Goal: Contribute content: Contribute content

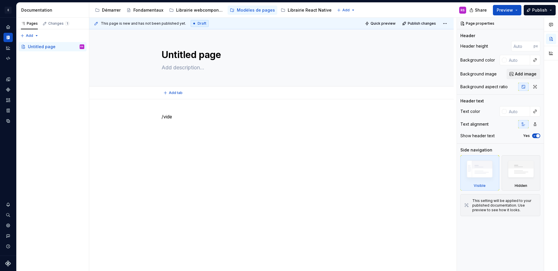
click at [174, 98] on div "Add tab" at bounding box center [271, 93] width 364 height 13
click at [113, 10] on div "Démarrer" at bounding box center [111, 10] width 19 height 6
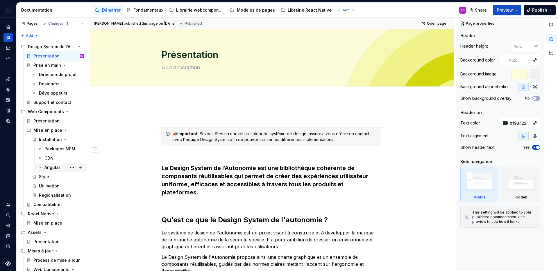
scroll to position [48, 0]
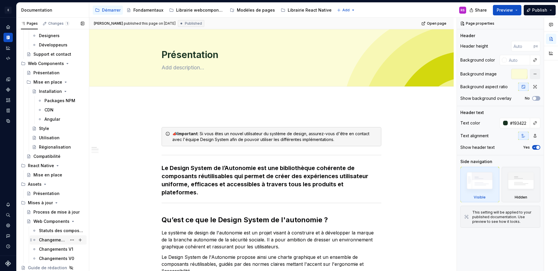
click at [60, 238] on div "Changements V2" at bounding box center [53, 240] width 28 height 6
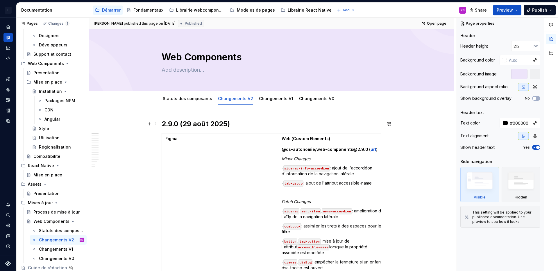
type textarea "*"
click at [162, 123] on h2 "2.9.0 (29 août 2025)" at bounding box center [271, 123] width 220 height 9
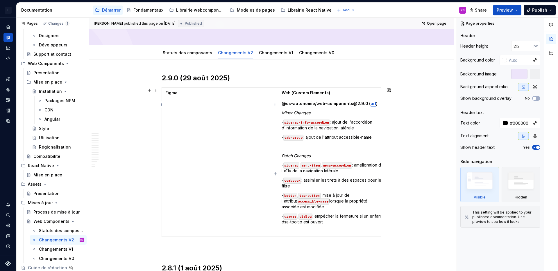
scroll to position [110, 0]
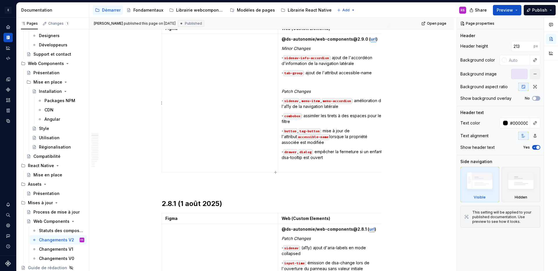
click at [340, 165] on p at bounding box center [333, 167] width 104 height 6
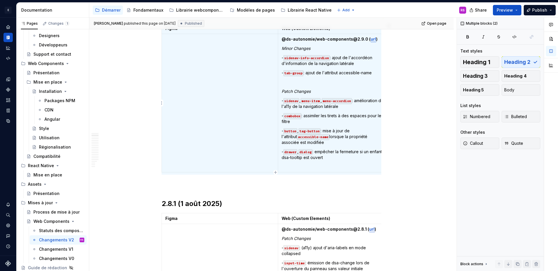
copy h2 "2.9.0 (29 août 2025)"
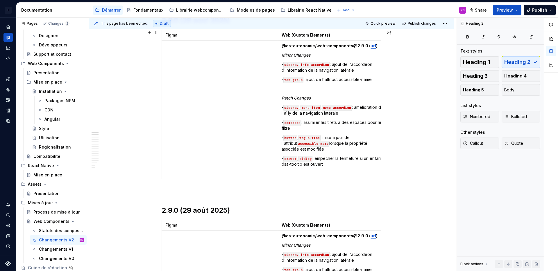
scroll to position [0, 0]
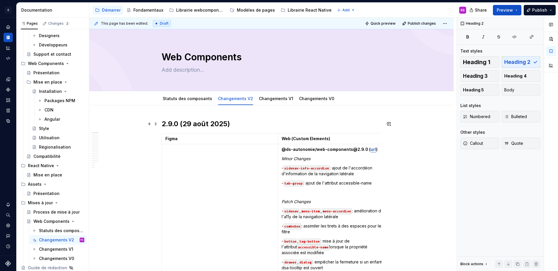
click at [176, 125] on h2 "2.9.0 (29 août 2025)" at bounding box center [271, 123] width 220 height 9
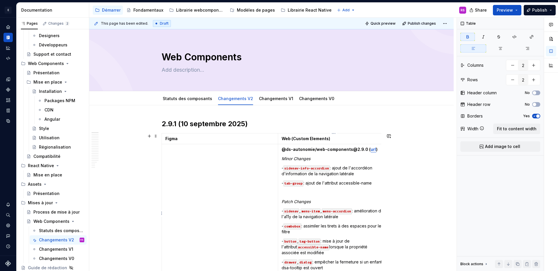
click at [360, 148] on strong "@ds-autonomie/web-components@2.9.0 (" at bounding box center [325, 149] width 89 height 5
type textarea "*"
click at [282, 159] on em "Minor Changes" at bounding box center [295, 158] width 29 height 5
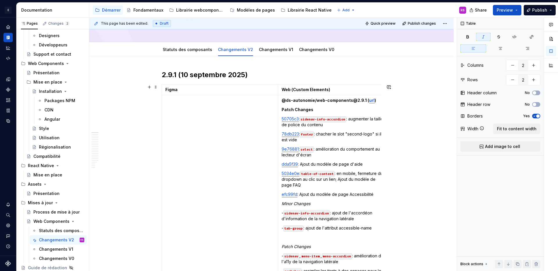
scroll to position [50, 0]
click at [312, 108] on p "Patch Changes" at bounding box center [333, 109] width 104 height 6
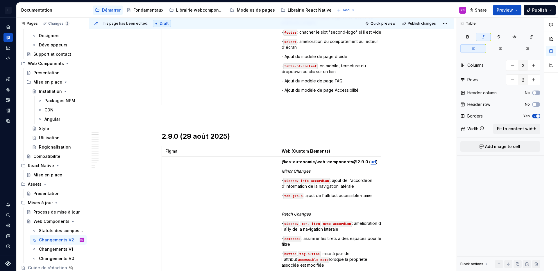
scroll to position [130, 0]
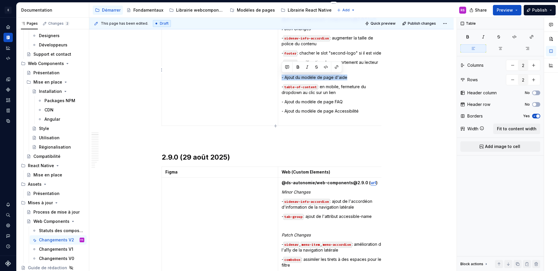
drag, startPoint x: 362, startPoint y: 76, endPoint x: 282, endPoint y: 75, distance: 79.6
click at [282, 75] on p "- Ajout du modèle de page d'aide" at bounding box center [333, 78] width 104 height 6
click at [347, 96] on td "@ds-autonomie/web-components@2.9.1 ( url ) Patch Changes - sidenav-info-accordi…" at bounding box center [333, 70] width 111 height 112
click at [366, 115] on td "@ds-autonomie/web-components@2.9.1 ( url ) Patch Changes - sidenav-info-accordi…" at bounding box center [333, 70] width 111 height 112
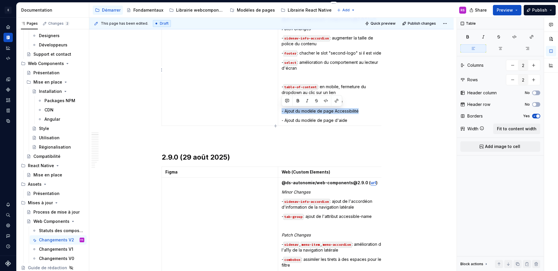
drag, startPoint x: 365, startPoint y: 111, endPoint x: 364, endPoint y: 108, distance: 3.1
click at [364, 108] on td "@ds-autonomie/web-components@2.9.1 ( url ) Patch Changes - sidenav-info-accordi…" at bounding box center [333, 70] width 111 height 112
click at [355, 92] on p "- table-of-content : en mobile, fermeture du dropdown au clic sur un lien" at bounding box center [333, 90] width 104 height 12
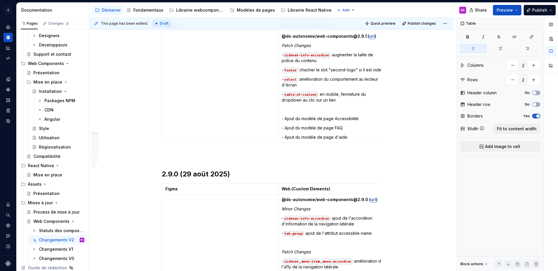
scroll to position [78, 0]
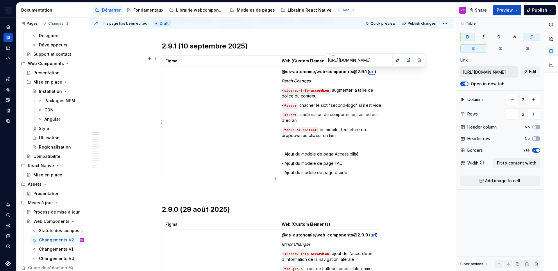
click at [369, 73] on strong "url" at bounding box center [372, 71] width 6 height 5
click at [491, 70] on input "[URL][DOMAIN_NAME]" at bounding box center [488, 72] width 57 height 10
click at [533, 76] on button "Edit" at bounding box center [530, 72] width 20 height 10
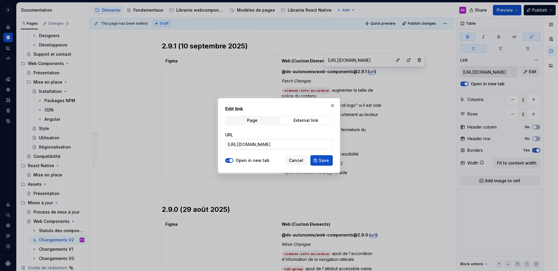
click at [308, 143] on input "[URL][DOMAIN_NAME]" at bounding box center [278, 144] width 107 height 10
paste input "sbszbhvwve"
type input "[URL][DOMAIN_NAME]"
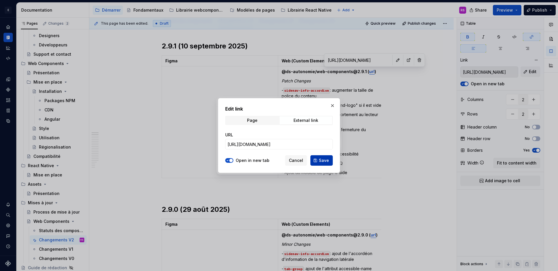
click at [322, 159] on span "Save" at bounding box center [324, 161] width 10 height 6
type input "[URL][DOMAIN_NAME]"
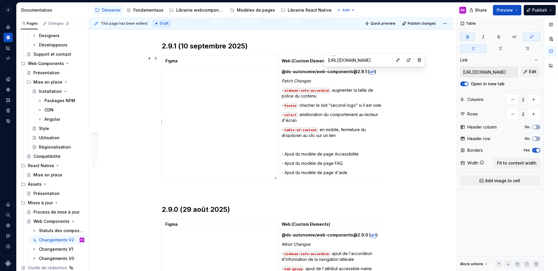
click at [368, 145] on p at bounding box center [333, 145] width 104 height 6
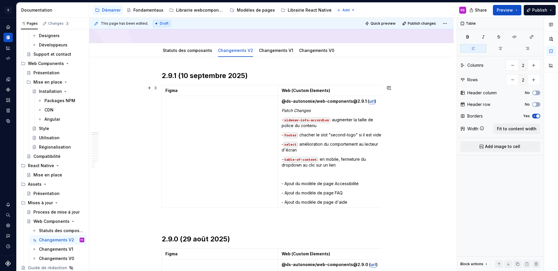
scroll to position [30, 0]
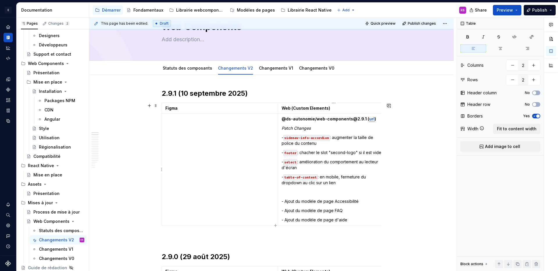
click at [347, 155] on p "- footer : chacher le slot "second-logo" si il est vide" at bounding box center [333, 153] width 104 height 6
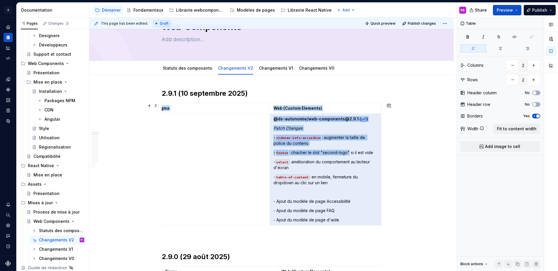
drag, startPoint x: 356, startPoint y: 153, endPoint x: 387, endPoint y: 152, distance: 30.5
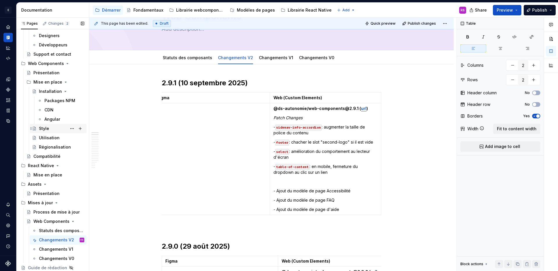
scroll to position [0, 0]
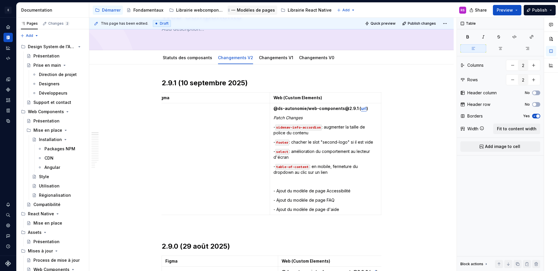
click at [254, 11] on div "Modèles de pages" at bounding box center [256, 10] width 38 height 6
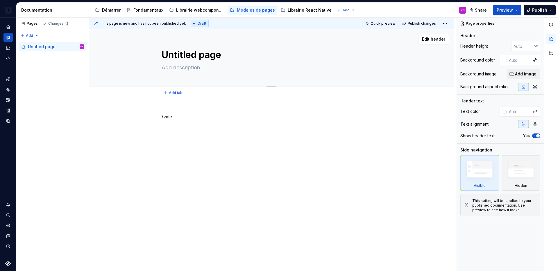
click at [166, 58] on textarea "Untitled page" at bounding box center [270, 55] width 220 height 14
type textarea "*"
type textarea "M"
type textarea "*"
type textarea "Mo"
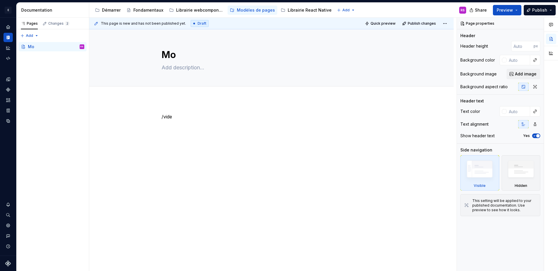
type textarea "*"
type textarea "Mod"
type textarea "*"
type textarea "Modè"
type textarea "*"
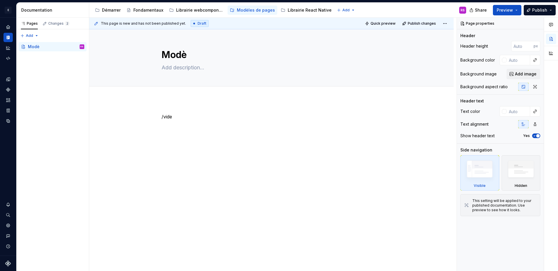
type textarea "Modèl"
type textarea "*"
type textarea "Modèle"
type textarea "*"
type textarea "Modèle"
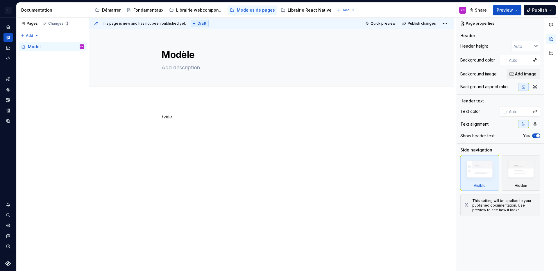
type textarea "*"
type textarea "Modèle d"
type textarea "*"
type textarea "Modèle de"
type textarea "*"
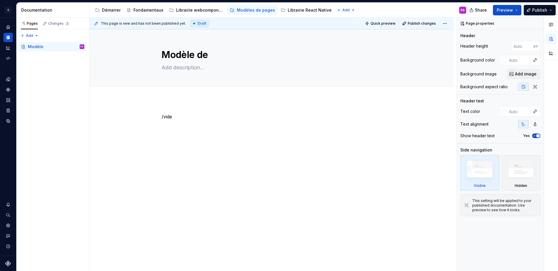
type textarea "Modèle de"
type textarea "*"
type textarea "Modèle de p"
type textarea "*"
type textarea "Modèle de pa"
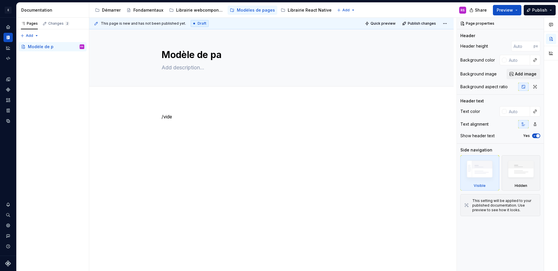
type textarea "*"
type textarea "Modèle de pag"
type textarea "*"
type textarea "Modèle de page"
type textarea "*"
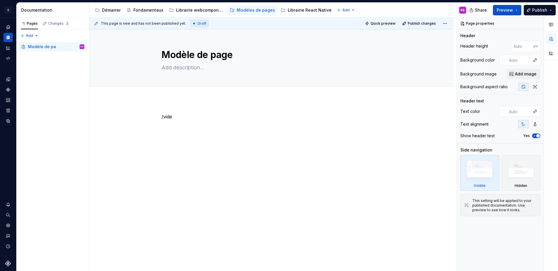
type textarea "Modèle de page"
type textarea "*"
type textarea "Modèle de page a"
type textarea "*"
type textarea "Modèle de page ac"
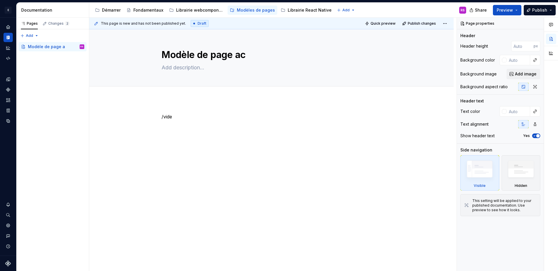
type textarea "*"
type textarea "Modèle de page acc"
type textarea "*"
type textarea "Modèle de page acce"
type textarea "*"
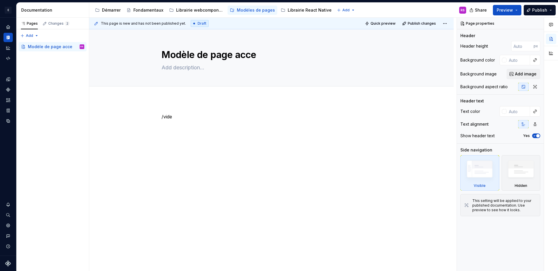
type textarea "Modèle de page acces"
type textarea "*"
type textarea "Modèle de page access"
type textarea "*"
type textarea "Modèle de page accessi"
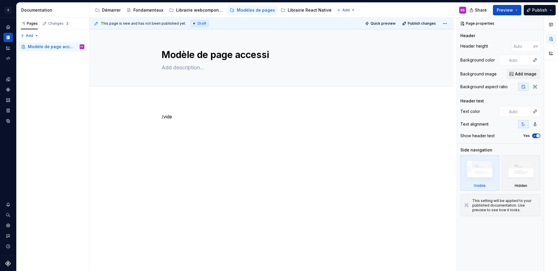
type textarea "*"
type textarea "Modèle de page accessib"
type textarea "*"
type textarea "Modèle de page accessibi"
type textarea "*"
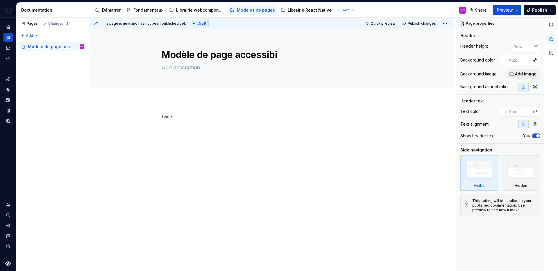
type textarea "Modèle de page accessibil"
type textarea "*"
type textarea "Modèle de page accessibili"
type textarea "*"
type textarea "Modèle de page accessibilit"
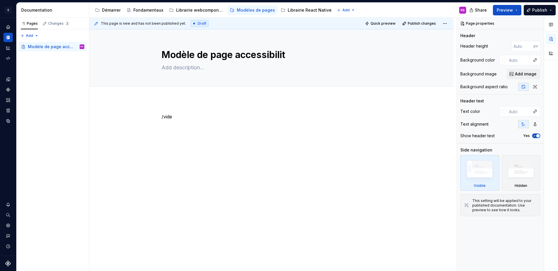
type textarea "*"
type textarea "Modèle de page accessibilité"
type textarea "*"
type textarea "Modèle de page accessibilité"
click at [227, 178] on div "/vide" at bounding box center [271, 161] width 364 height 124
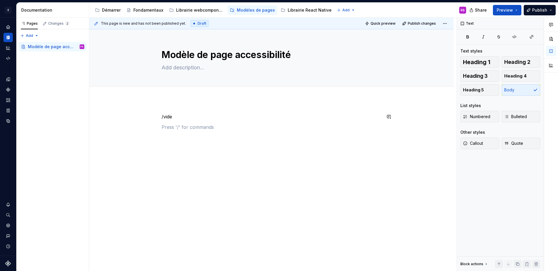
click at [281, 134] on div "/vide" at bounding box center [271, 124] width 220 height 22
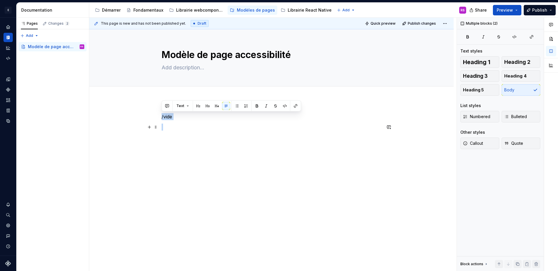
drag, startPoint x: 161, startPoint y: 116, endPoint x: 168, endPoint y: 127, distance: 12.9
click at [168, 127] on div "/vide" at bounding box center [271, 124] width 220 height 22
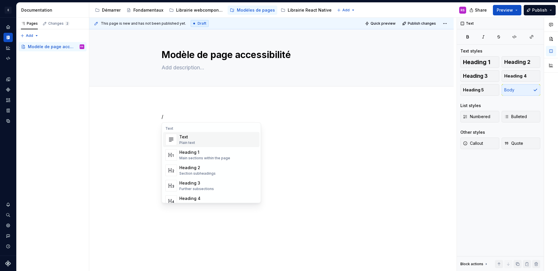
type textarea "*"
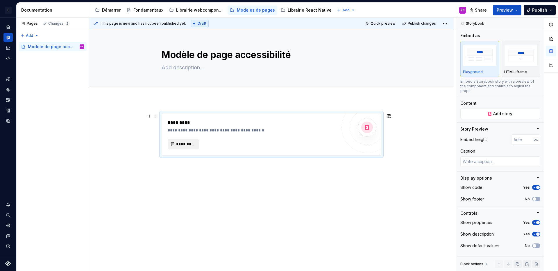
click at [183, 147] on span "*********" at bounding box center [185, 144] width 19 height 6
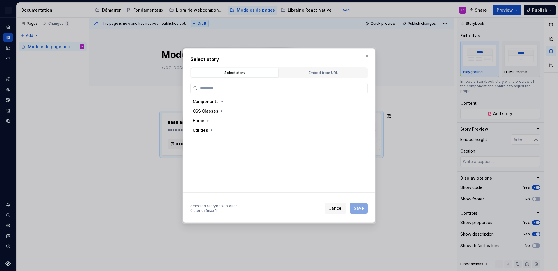
click at [210, 145] on div "Components CSS Classes Home Utilities" at bounding box center [277, 144] width 174 height 94
click at [335, 72] on div "Embed from URL" at bounding box center [323, 73] width 84 height 6
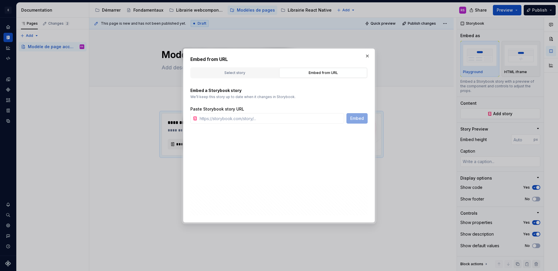
type textarea "*"
click at [235, 120] on input "text" at bounding box center [270, 118] width 147 height 10
paste input "[URL][DOMAIN_NAME]"
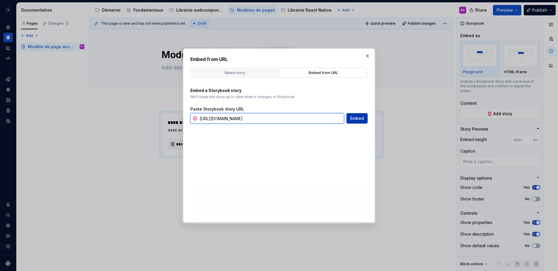
type input "[URL][DOMAIN_NAME]"
click at [359, 120] on span "Embed" at bounding box center [357, 119] width 14 height 6
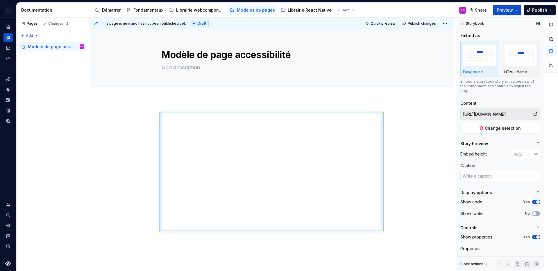
click at [536, 236] on span "button" at bounding box center [537, 237] width 3 height 3
click at [310, 103] on div at bounding box center [271, 208] width 364 height 219
click at [310, 100] on div at bounding box center [271, 208] width 364 height 219
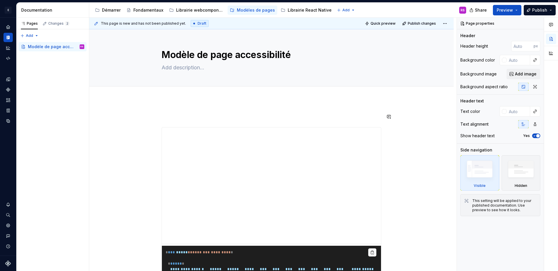
type textarea "*"
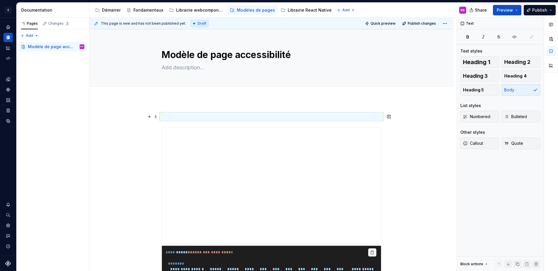
click at [246, 113] on p at bounding box center [271, 116] width 220 height 7
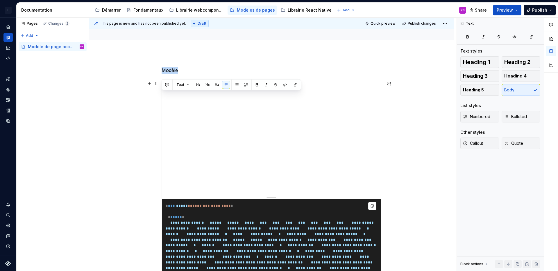
scroll to position [47, 0]
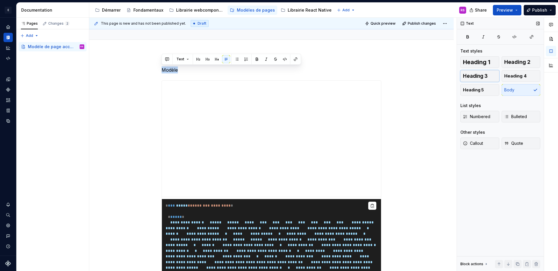
click at [495, 73] on button "Heading 3" at bounding box center [479, 76] width 39 height 12
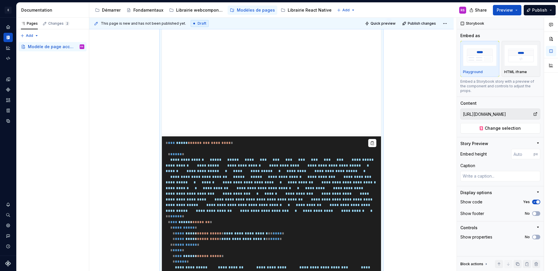
scroll to position [0, 0]
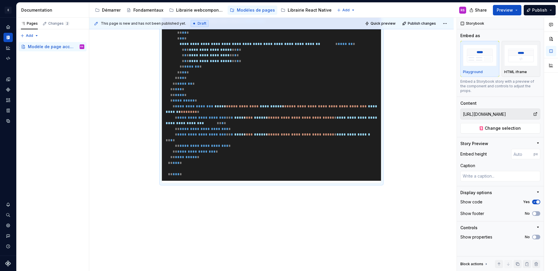
scroll to position [2404, 0]
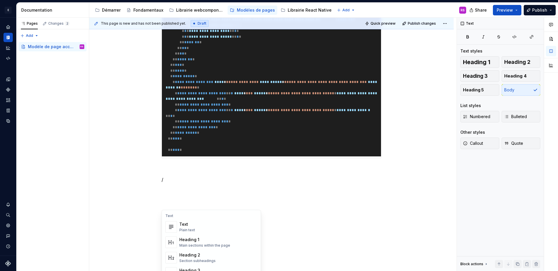
scroll to position [10, 0]
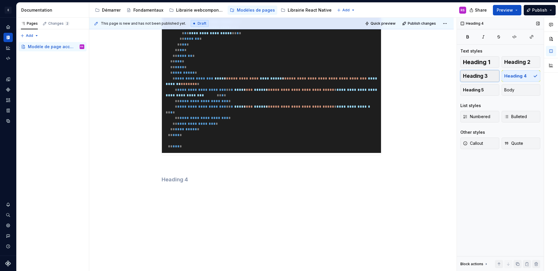
click at [481, 75] on span "Heading 3" at bounding box center [475, 76] width 25 height 6
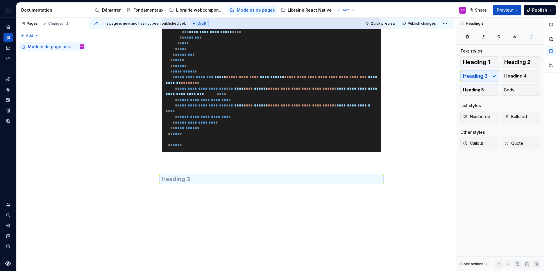
click at [185, 183] on h3 at bounding box center [271, 179] width 220 height 8
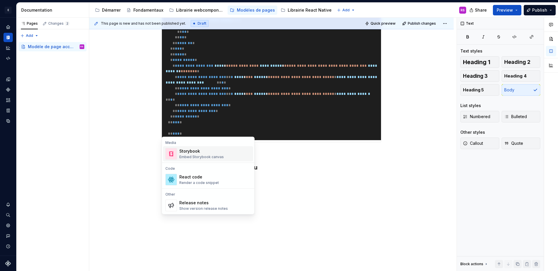
click at [209, 158] on div "Embed Storybook canvas" at bounding box center [201, 157] width 44 height 5
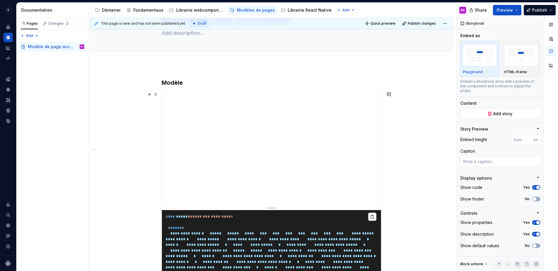
scroll to position [33, 0]
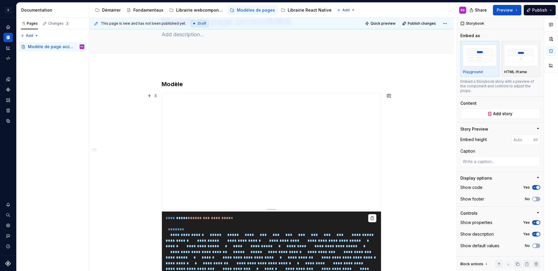
click at [272, 209] on div at bounding box center [271, 209] width 10 height 1
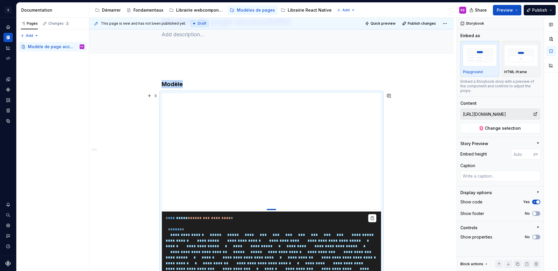
type textarea "*"
type input "525"
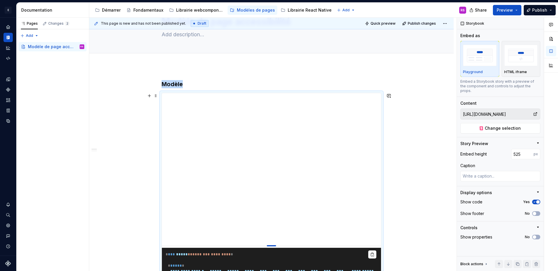
type textarea "*"
type input "553"
type textarea "*"
type input "567"
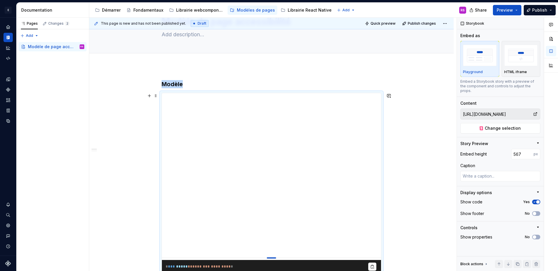
type textarea "*"
type input "572"
type textarea "*"
type input "573"
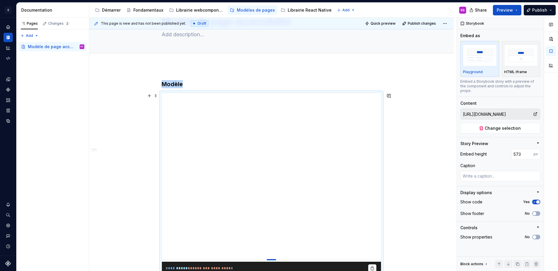
drag, startPoint x: 272, startPoint y: 209, endPoint x: 272, endPoint y: 260, distance: 50.2
click at [272, 260] on div at bounding box center [271, 259] width 9 height 1
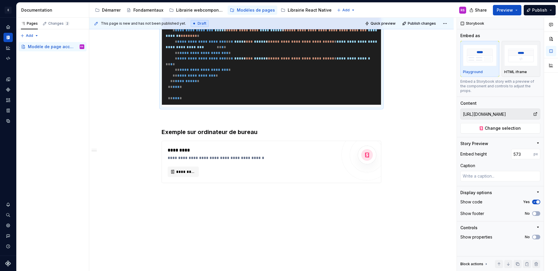
scroll to position [2531, 0]
click at [181, 174] on span "*********" at bounding box center [185, 172] width 19 height 6
type textarea "*"
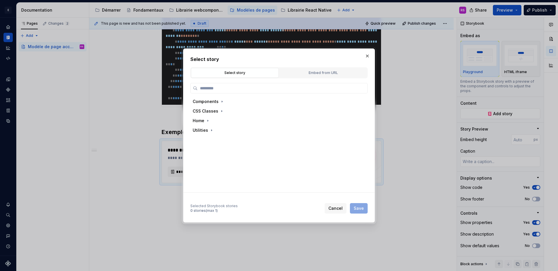
type textarea "*"
click at [325, 72] on div "Embed from URL" at bounding box center [323, 73] width 84 height 6
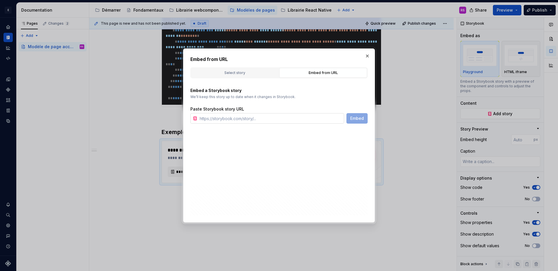
click at [271, 121] on input "text" at bounding box center [270, 118] width 147 height 10
paste input "[URL][DOMAIN_NAME]"
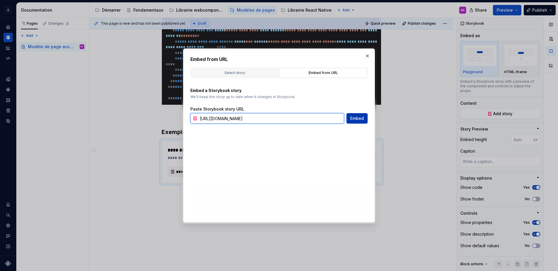
type input "[URL][DOMAIN_NAME]"
click at [360, 121] on span "Embed" at bounding box center [357, 119] width 14 height 6
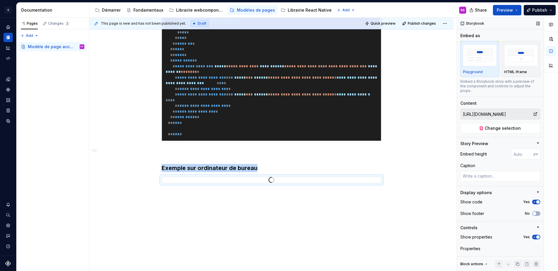
scroll to position [2495, 0]
click at [532, 202] on icon "button" at bounding box center [534, 201] width 5 height 3
click at [533, 237] on icon "button" at bounding box center [533, 237] width 1 height 1
click at [515, 62] on img "button" at bounding box center [521, 55] width 34 height 21
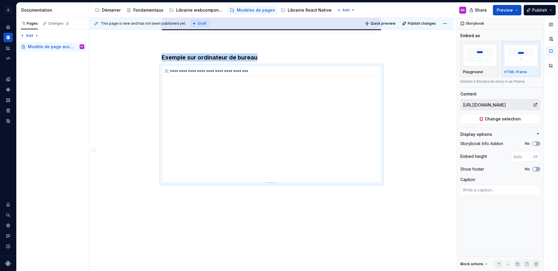
click at [339, 183] on div "**********" at bounding box center [271, 125] width 219 height 116
click at [292, 215] on div "**********" at bounding box center [272, 145] width 367 height 254
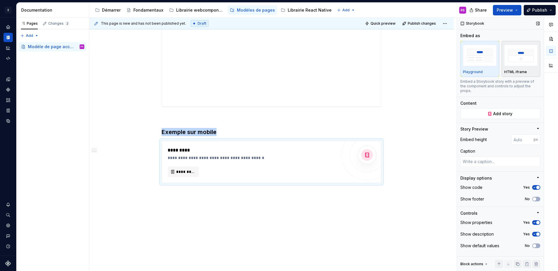
click at [509, 55] on img "button" at bounding box center [521, 55] width 34 height 21
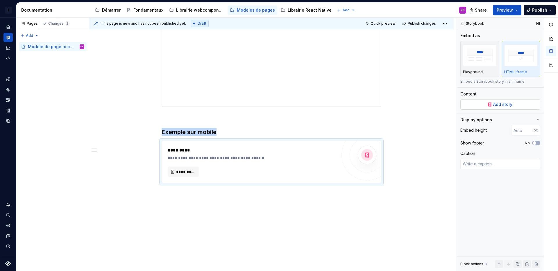
click at [493, 102] on span "Add story" at bounding box center [502, 105] width 19 height 6
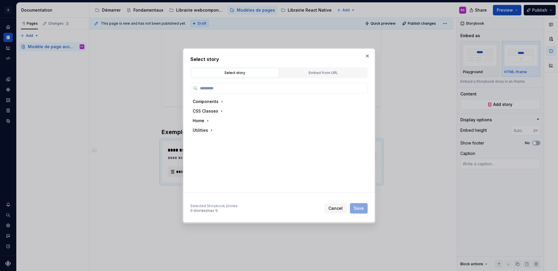
type textarea "*"
click at [321, 76] on div "Embed from URL" at bounding box center [323, 73] width 84 height 6
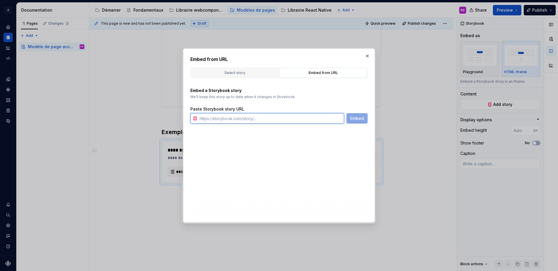
click at [277, 115] on input "text" at bounding box center [270, 118] width 147 height 10
paste input "[URL][DOMAIN_NAME]"
type input "[URL][DOMAIN_NAME]"
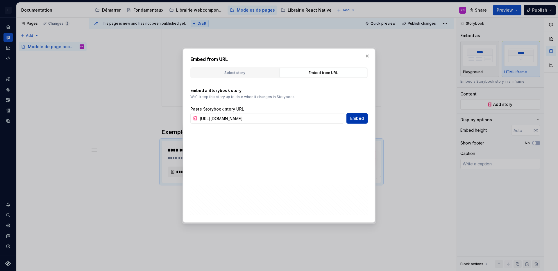
click at [360, 116] on span "Embed" at bounding box center [357, 119] width 14 height 6
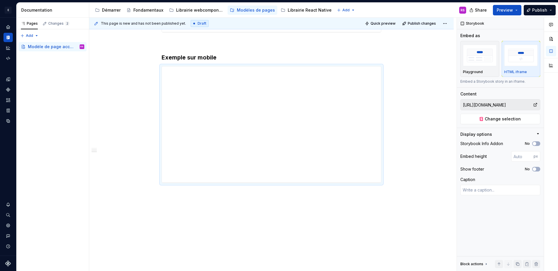
scroll to position [2680, 0]
click at [363, 161] on div "**********" at bounding box center [271, 125] width 219 height 116
click at [488, 66] on img "button" at bounding box center [480, 55] width 34 height 21
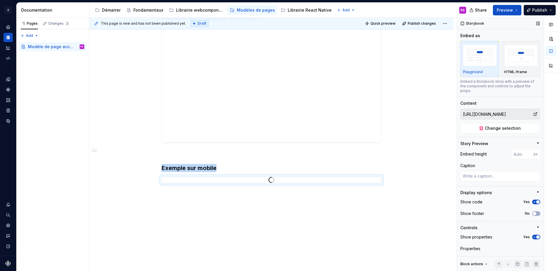
scroll to position [2645, 0]
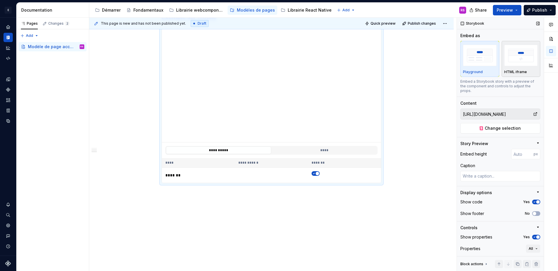
click at [515, 64] on img "button" at bounding box center [521, 55] width 34 height 21
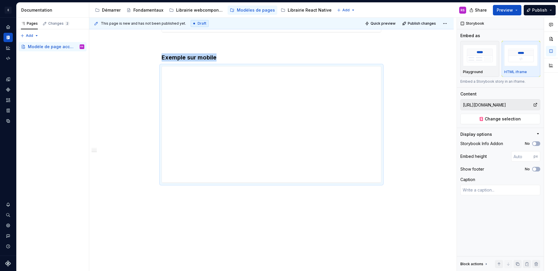
click at [170, 119] on div "Delete" at bounding box center [183, 121] width 38 height 6
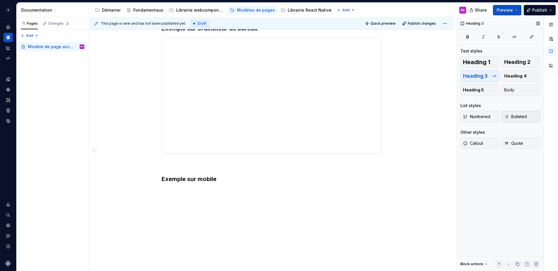
scroll to position [2634, 0]
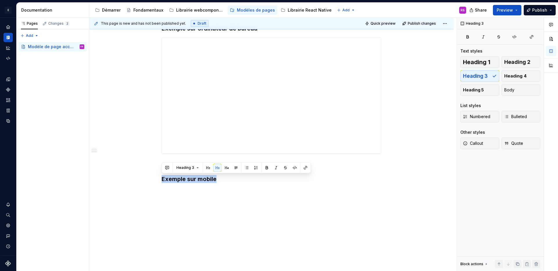
drag, startPoint x: 245, startPoint y: 182, endPoint x: 247, endPoint y: 174, distance: 8.0
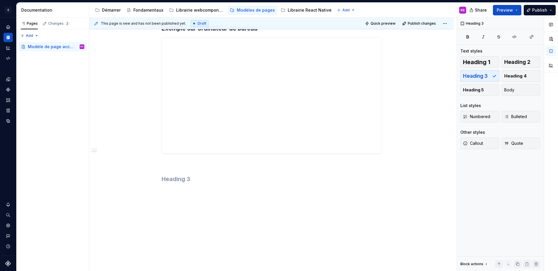
scroll to position [2620, 0]
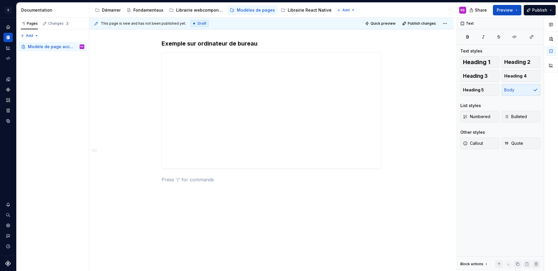
scroll to position [2434, 0]
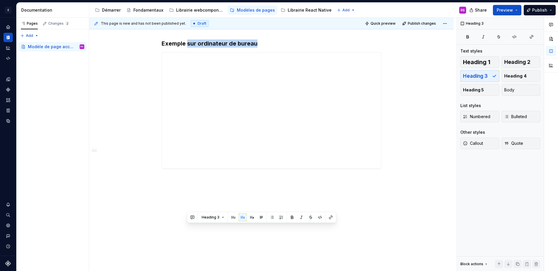
drag, startPoint x: 259, startPoint y: 228, endPoint x: 188, endPoint y: 232, distance: 71.2
click at [188, 48] on h3 "Exemple sur ordinateur de bureau" at bounding box center [271, 43] width 220 height 8
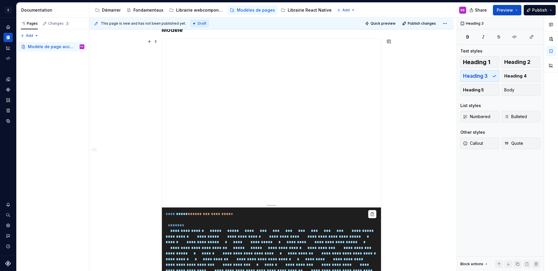
scroll to position [0, 0]
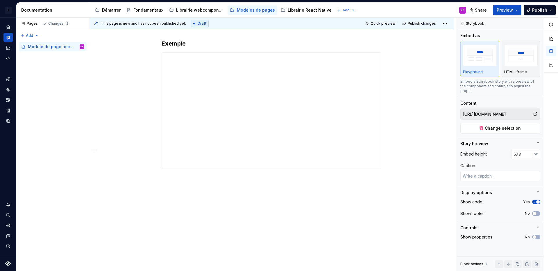
scroll to position [2555, 0]
click at [25, 36] on div "Pages Changes 2 Add Accessibility guide for tree Page tree. Navigate the tree w…" at bounding box center [52, 145] width 73 height 254
click at [36, 47] on div "New page" at bounding box center [48, 47] width 38 height 6
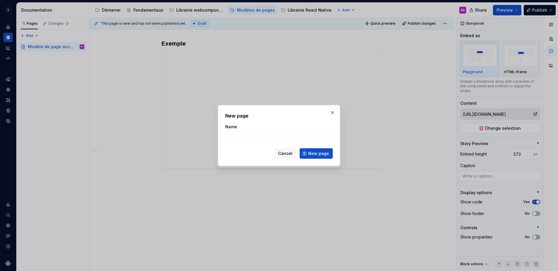
type textarea "*"
click at [252, 139] on input "Name" at bounding box center [278, 136] width 107 height 10
type input "P"
type input "FAQ"
click at [311, 150] on button "New page" at bounding box center [315, 153] width 33 height 10
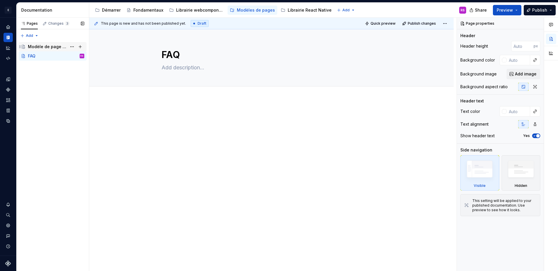
click at [47, 43] on div "Modèle de page accessibilité" at bounding box center [56, 47] width 56 height 8
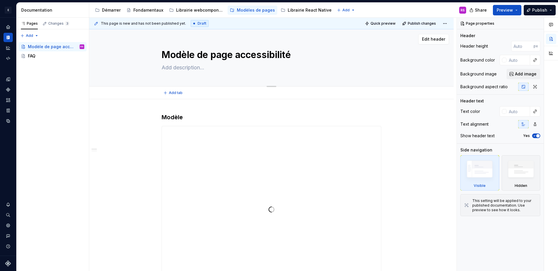
click at [222, 51] on textarea "Modèle de page accessibilité" at bounding box center [270, 55] width 220 height 14
drag, startPoint x: 240, startPoint y: 52, endPoint x: 166, endPoint y: 52, distance: 74.9
click at [166, 52] on textarea "Modèle de page accessibilité" at bounding box center [270, 55] width 220 height 14
type textarea "*"
type textarea "Accessibilité"
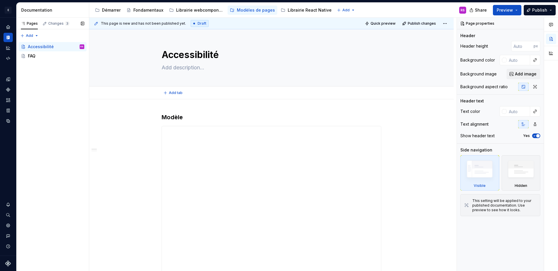
type textarea "*"
type textarea "Accessibilité"
click at [66, 88] on div "Pages Changes 3 Add Accessibility guide for tree Page tree. Navigate the tree w…" at bounding box center [52, 145] width 73 height 254
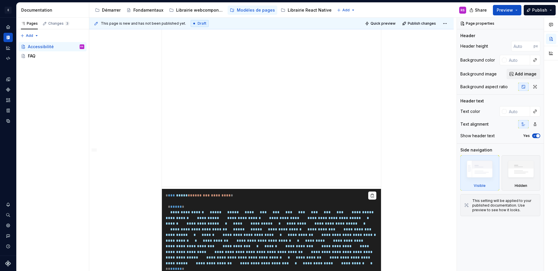
scroll to position [292, 0]
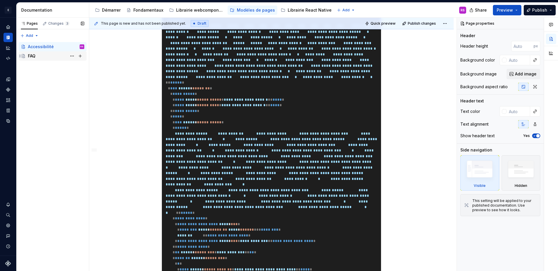
click at [41, 57] on div "FAQ" at bounding box center [56, 56] width 56 height 8
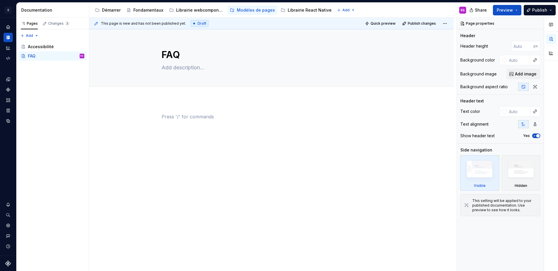
type textarea "*"
click at [194, 118] on p at bounding box center [271, 116] width 220 height 7
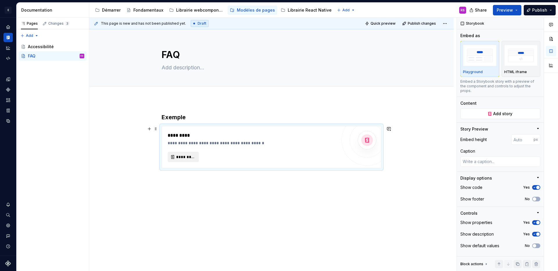
click at [196, 159] on button "*********" at bounding box center [183, 157] width 31 height 10
type textarea "*"
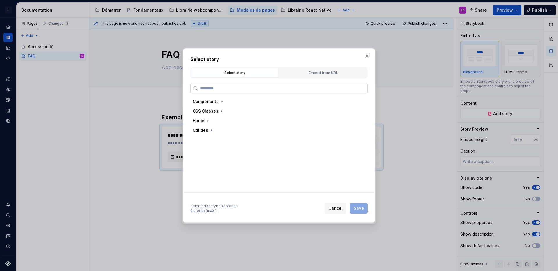
paste input "**********"
type input "**********"
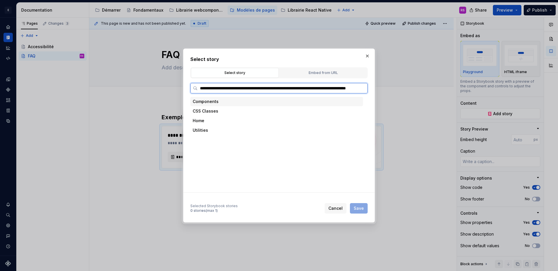
scroll to position [0, 49]
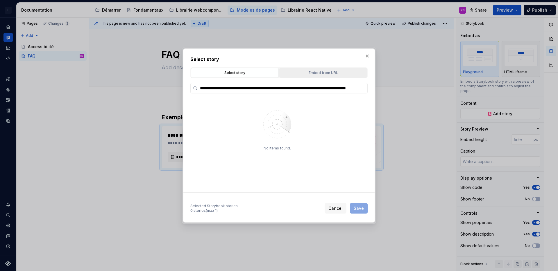
click at [317, 74] on div "Embed from URL" at bounding box center [323, 73] width 84 height 6
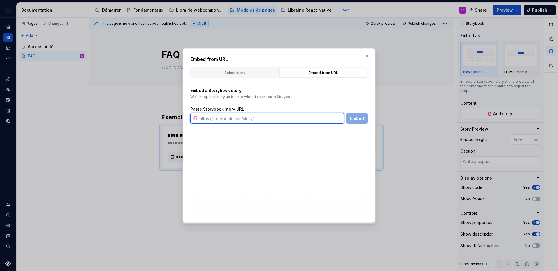
click at [238, 119] on input "text" at bounding box center [270, 118] width 147 height 10
paste input "[URL][DOMAIN_NAME]"
type input "[URL][DOMAIN_NAME]"
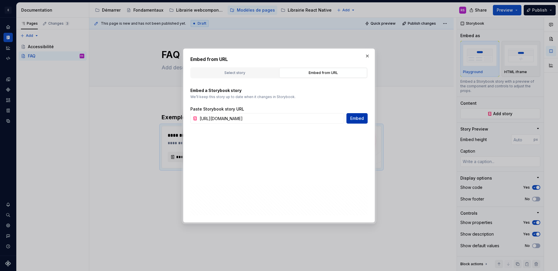
click at [359, 119] on span "Embed" at bounding box center [357, 119] width 14 height 6
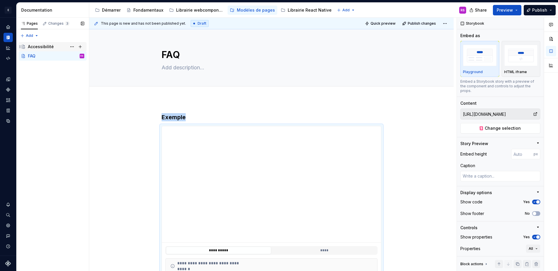
click at [44, 47] on div "Accessibilité" at bounding box center [41, 47] width 26 height 6
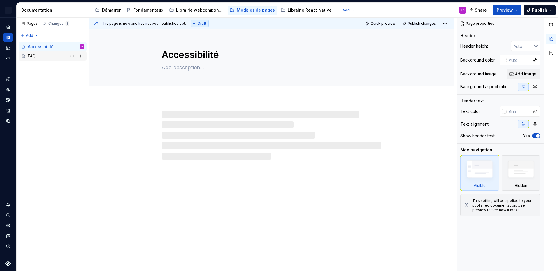
click at [37, 54] on div "FAQ" at bounding box center [56, 56] width 56 height 8
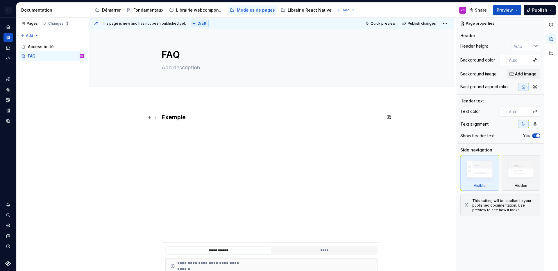
scroll to position [95, 0]
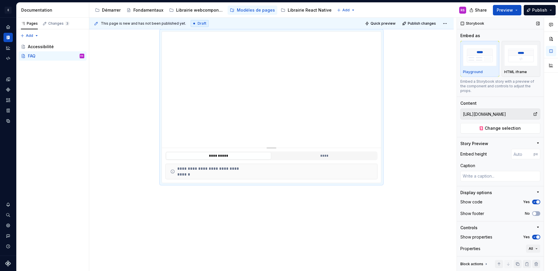
click at [532, 237] on icon "button" at bounding box center [534, 237] width 5 height 3
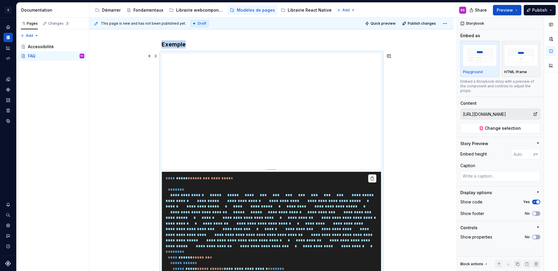
scroll to position [71, 0]
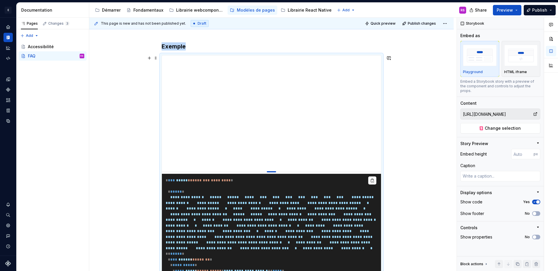
type textarea "*"
type input "533"
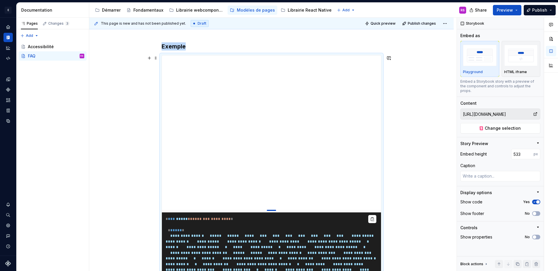
type textarea "*"
type input "570"
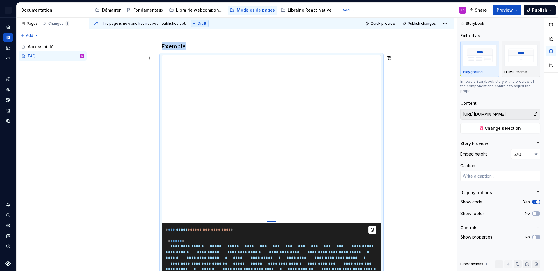
type textarea "*"
type input "574"
type textarea "*"
type input "577"
type textarea "*"
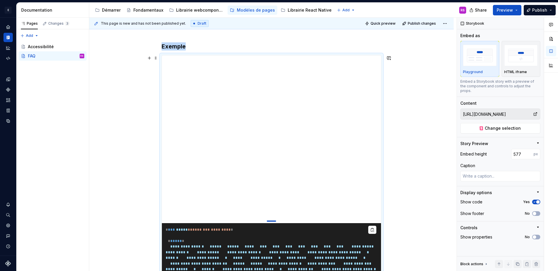
type input "579"
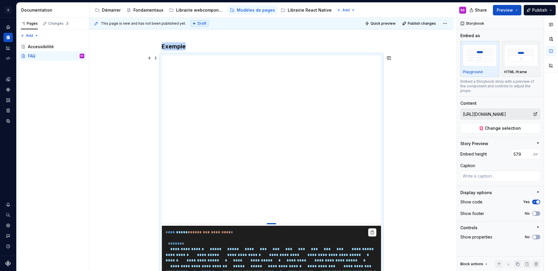
type textarea "*"
type input "564"
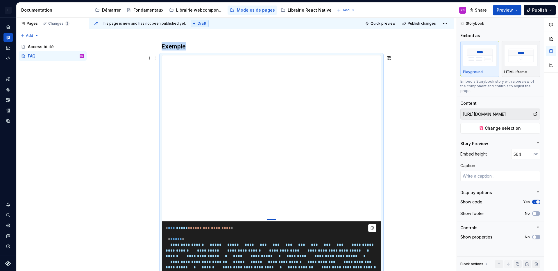
type textarea "*"
type input "540"
type textarea "*"
type input "505"
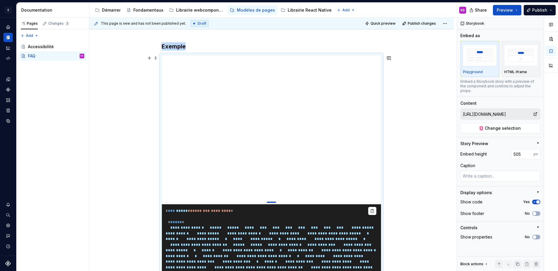
type textarea "*"
type input "511"
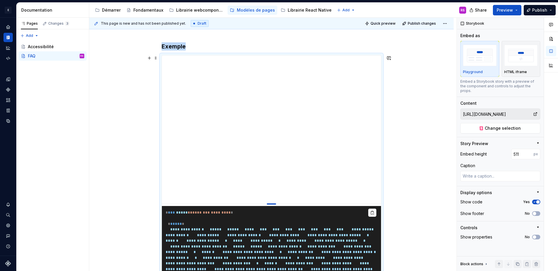
type textarea "*"
type input "477"
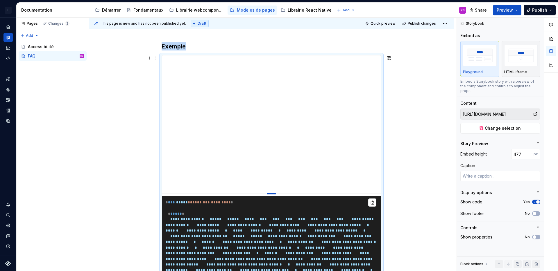
type textarea "*"
type input "476"
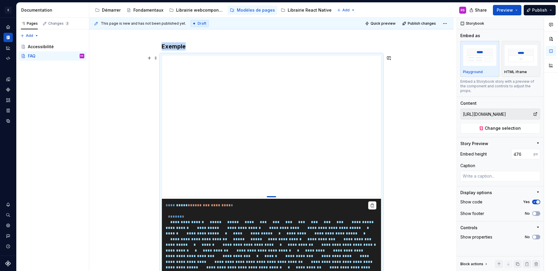
type textarea "*"
type input "486"
type textarea "*"
type input "488"
drag, startPoint x: 269, startPoint y: 171, endPoint x: 279, endPoint y: 197, distance: 28.0
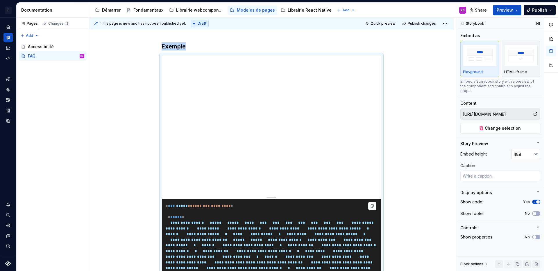
type textarea "*"
click at [522, 152] on input "488" at bounding box center [522, 154] width 22 height 10
click at [518, 150] on input "488" at bounding box center [522, 154] width 22 height 10
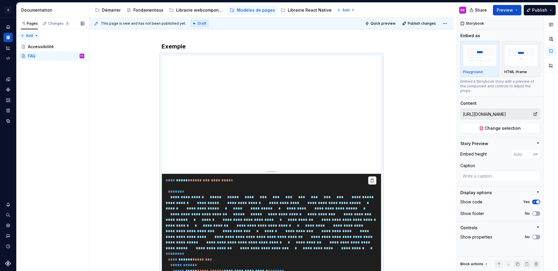
click at [24, 36] on div "Pages Changes 3 Add Accessibility guide for tree Page tree. Navigate the tree w…" at bounding box center [52, 145] width 73 height 254
type textarea "*"
click at [36, 46] on div "New page" at bounding box center [48, 47] width 38 height 6
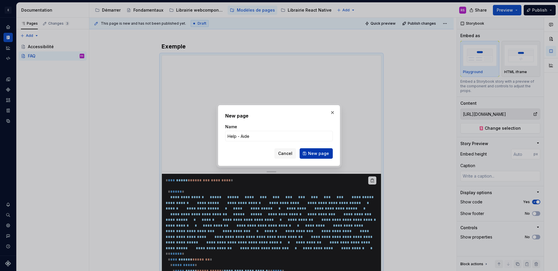
type input "Help - Aide"
click at [318, 151] on span "New page" at bounding box center [318, 154] width 21 height 6
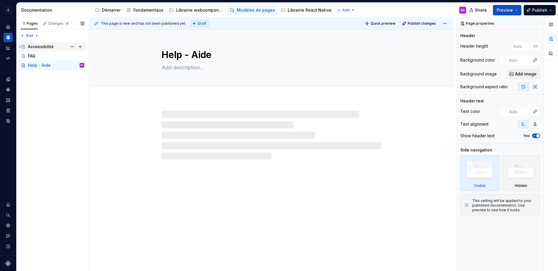
click at [46, 47] on div "Accessibilité" at bounding box center [41, 47] width 26 height 6
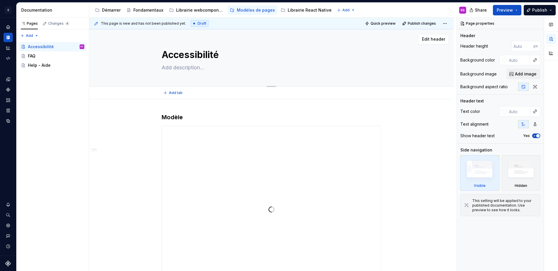
click at [163, 53] on textarea "Accessibilité" at bounding box center [270, 55] width 220 height 14
type textarea "*"
type textarea "AAccessibilité"
type textarea "*"
type textarea "AcAccessibilité"
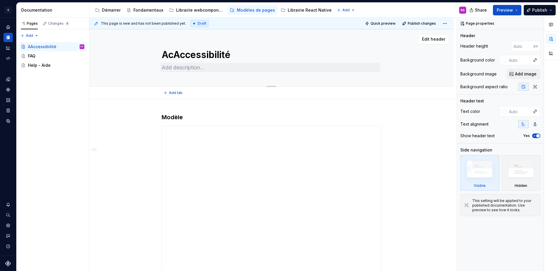
type textarea "*"
type textarea "AcceAccessibilité"
type textarea "*"
type textarea "AccesAccessibilité"
type textarea "*"
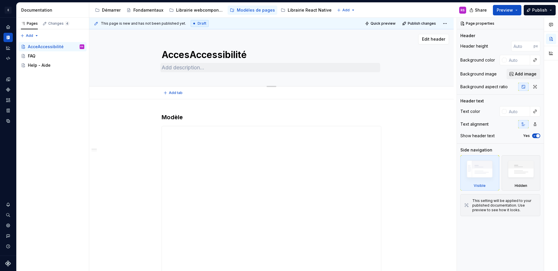
type textarea "AccessAccessibilité"
type textarea "*"
type textarea "AccessiAccessibilité"
type textarea "*"
type textarea "AccessibAccessibilité"
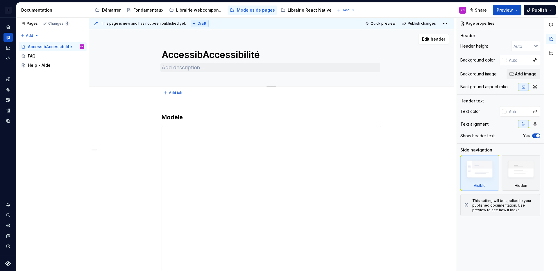
type textarea "*"
type textarea "AccessibiAccessibilité"
type textarea "*"
type textarea "AccessibilAccessibilité"
type textarea "*"
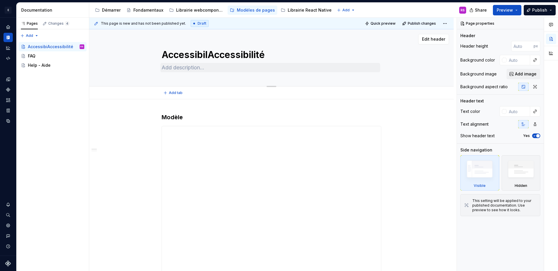
type textarea "AccessibiliAccessibilité"
type textarea "*"
type textarea "AccessibilityAccessibilité"
type textarea "*"
type textarea "Accessibility Accessibilité"
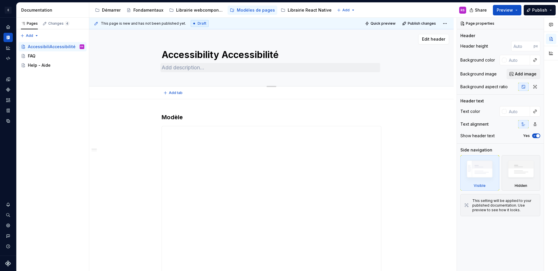
type textarea "*"
type textarea "Accessibility -Accessibilité"
type textarea "*"
type textarea "Accessibility - Accessibilité"
type textarea "*"
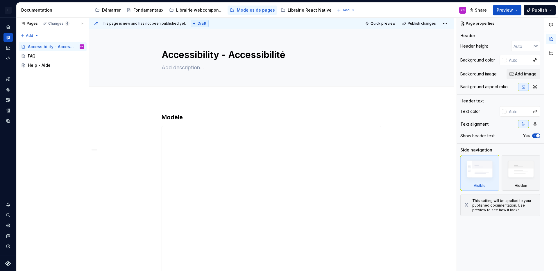
type textarea "Accessibility - Accessibilité"
click at [41, 109] on div "Pages Changes 4 Add Accessibility guide for tree Page tree. Navigate the tree w…" at bounding box center [52, 145] width 73 height 254
click at [59, 67] on div "Help - Aide" at bounding box center [56, 65] width 56 height 8
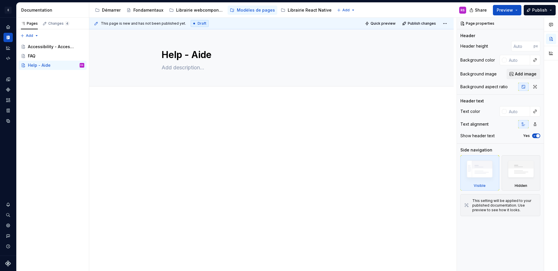
click at [206, 123] on div at bounding box center [271, 124] width 220 height 22
type textarea "*"
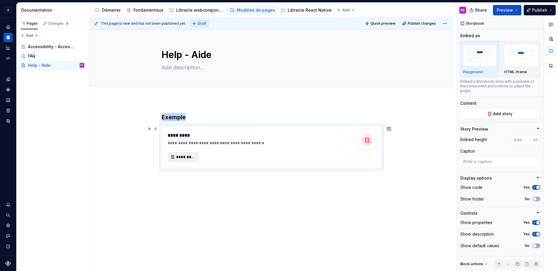
click at [184, 159] on span "*********" at bounding box center [185, 157] width 19 height 6
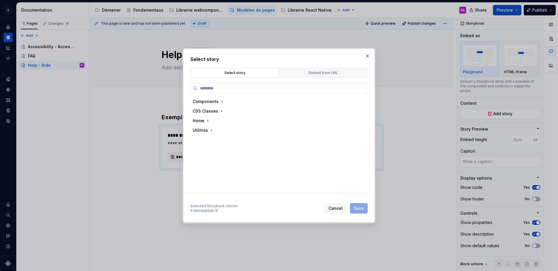
type textarea "*"
click at [316, 72] on div "Embed from URL" at bounding box center [323, 73] width 84 height 6
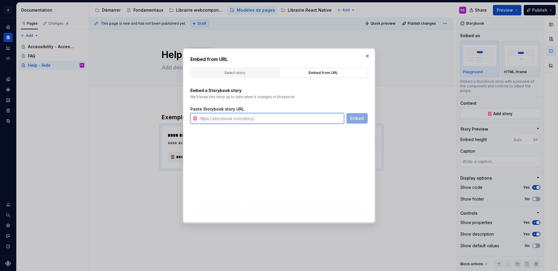
click at [274, 114] on input "text" at bounding box center [270, 118] width 147 height 10
paste input "[URL][DOMAIN_NAME]"
type input "[URL][DOMAIN_NAME]"
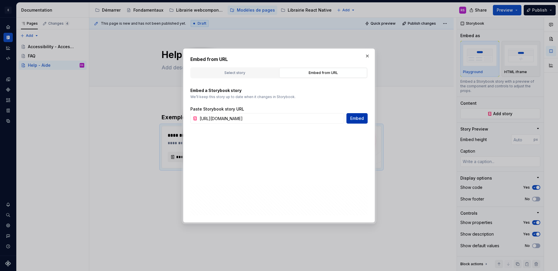
click at [357, 122] on button "Embed" at bounding box center [356, 118] width 21 height 10
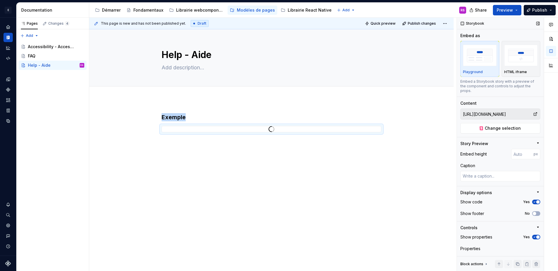
click at [532, 239] on icon "button" at bounding box center [534, 237] width 5 height 3
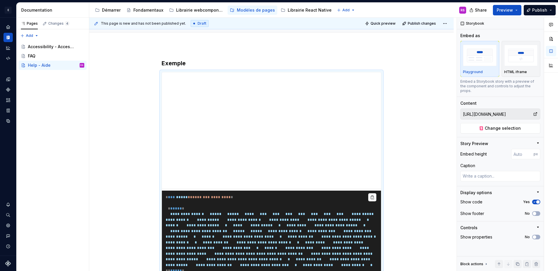
scroll to position [92, 0]
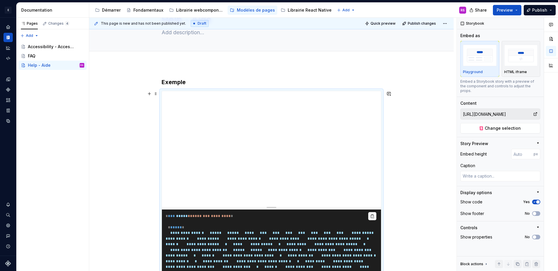
scroll to position [0, 0]
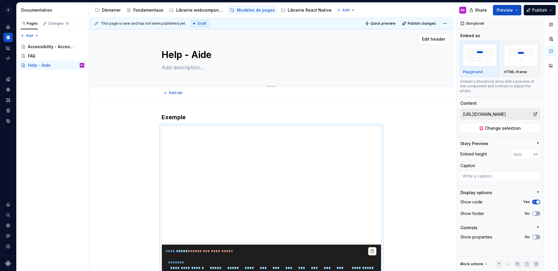
click at [177, 66] on textarea at bounding box center [270, 67] width 220 height 9
type textarea "*"
type textarea "M"
type textarea "*"
type textarea "Mo"
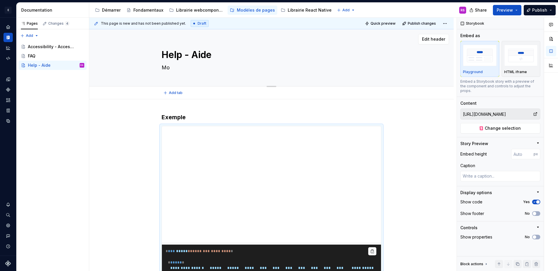
type textarea "*"
type textarea "Mod"
type textarea "*"
type textarea "Modè"
type textarea "*"
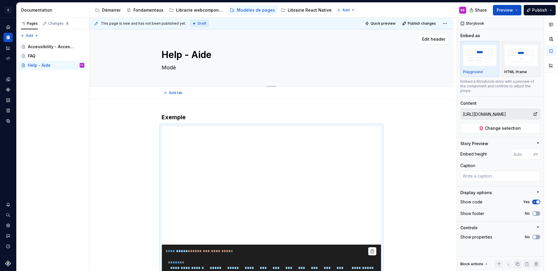
type textarea "Modèl"
type textarea "*"
type textarea "Modèle"
type textarea "*"
type textarea "Modèle"
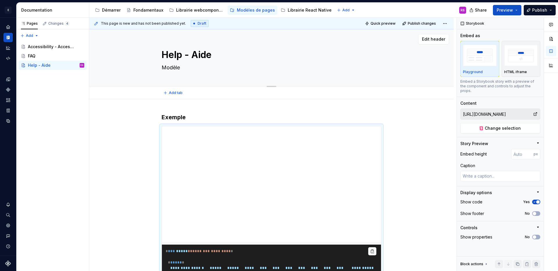
type textarea "*"
type textarea "Modèle d"
type textarea "*"
type textarea "Modèle de"
type textarea "*"
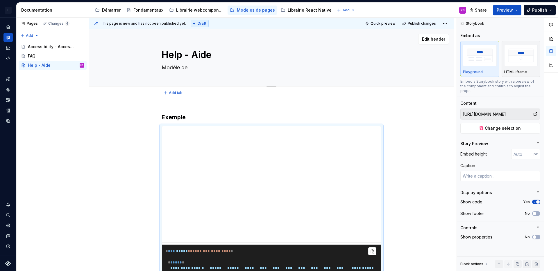
type textarea "Modèle de p"
type textarea "*"
type textarea "Modèle de pag"
type textarea "*"
type textarea "Modèle de page"
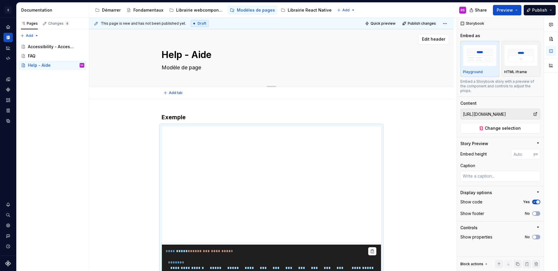
type textarea "*"
type textarea "Modèle de page"
type textarea "*"
type textarea "Modèle de page d"
type textarea "*"
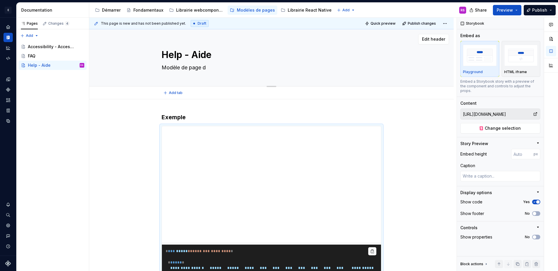
type textarea "Modèle de page d'"
type textarea "*"
type textarea "Modèle de page d'a"
type textarea "*"
type textarea "Modèle de page d'ai"
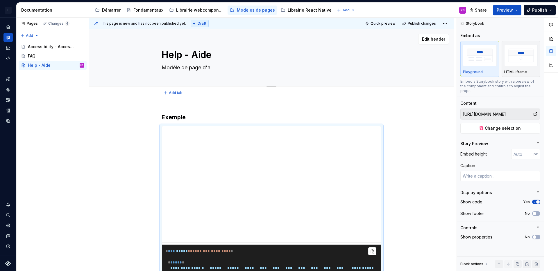
type textarea "*"
type textarea "Modèle de page d'aid"
type textarea "*"
type textarea "Modèle de page d'aide"
type textarea "*"
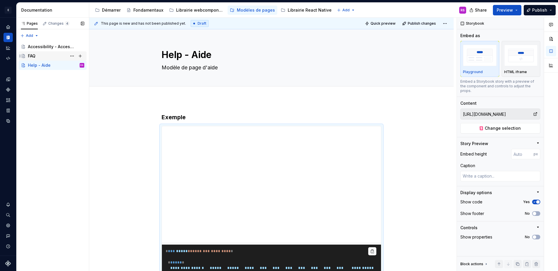
click at [48, 53] on div "FAQ" at bounding box center [56, 56] width 56 height 8
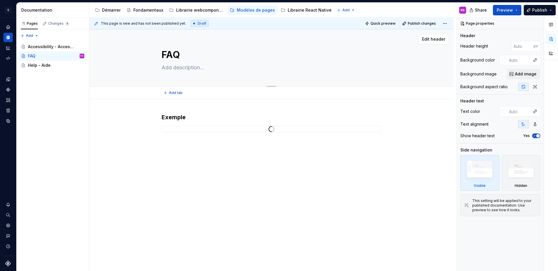
click at [170, 67] on textarea at bounding box center [270, 67] width 220 height 9
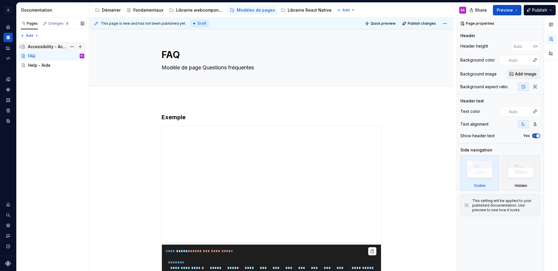
click at [44, 49] on div "Accessibility - Accessibilité" at bounding box center [47, 47] width 39 height 6
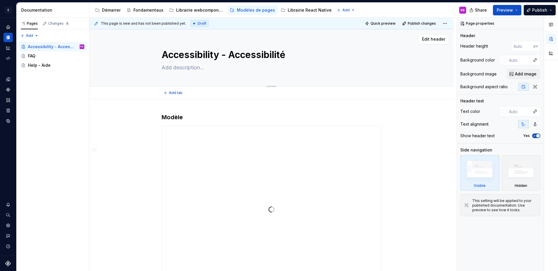
click at [196, 69] on textarea at bounding box center [270, 67] width 220 height 9
click at [199, 68] on textarea at bounding box center [270, 67] width 220 height 9
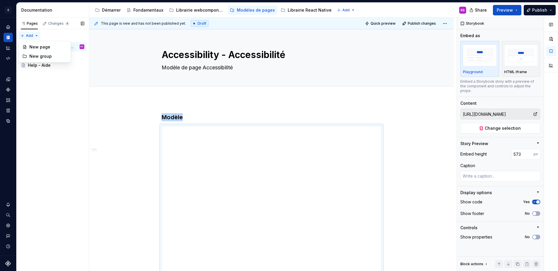
click at [24, 36] on div "Pages Changes 4 Add Accessibility guide for tree Page tree. Navigate the tree w…" at bounding box center [52, 145] width 73 height 254
click at [33, 46] on div "New page" at bounding box center [48, 47] width 38 height 6
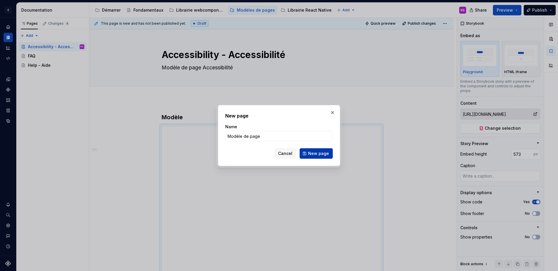
click at [315, 156] on span "New page" at bounding box center [318, 154] width 21 height 6
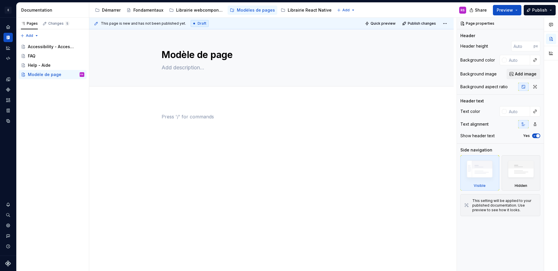
click at [192, 117] on p at bounding box center [271, 116] width 220 height 7
click at [195, 58] on textarea "Modèle de page" at bounding box center [270, 55] width 220 height 14
click at [194, 59] on textarea "Modèle de page" at bounding box center [270, 55] width 220 height 14
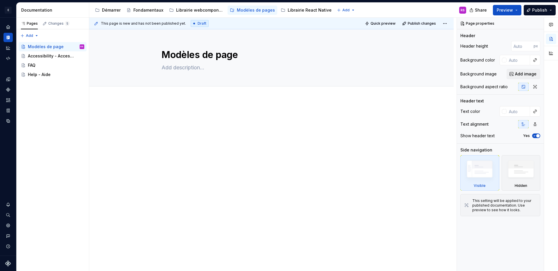
click at [180, 109] on div "This page is new and has not been published yet. Draft Quick preview Publish ch…" at bounding box center [272, 145] width 367 height 254
click at [214, 130] on div at bounding box center [271, 124] width 220 height 22
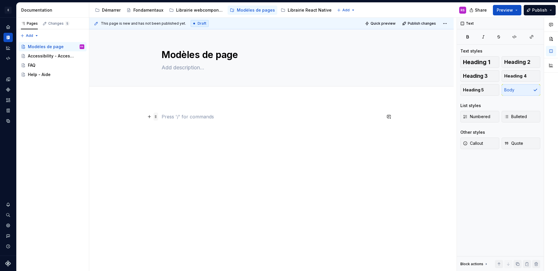
click at [155, 117] on span at bounding box center [155, 117] width 5 height 8
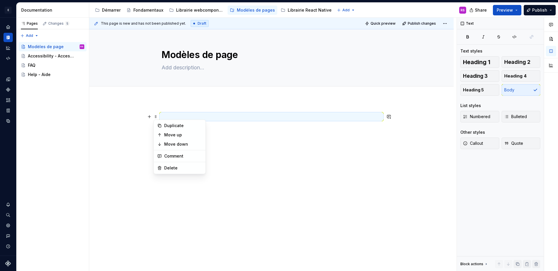
click at [186, 113] on p at bounding box center [271, 116] width 220 height 7
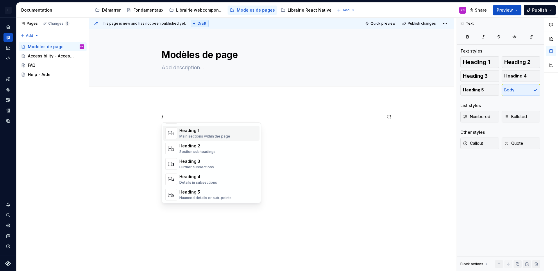
scroll to position [20, 0]
click at [290, 112] on div "/" at bounding box center [271, 161] width 364 height 124
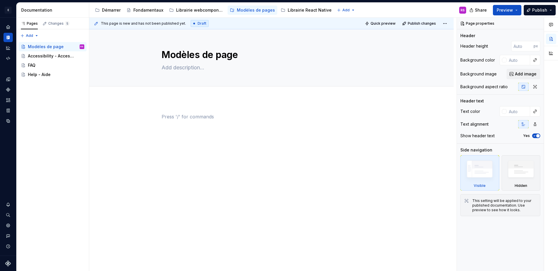
click at [198, 120] on p at bounding box center [271, 116] width 220 height 7
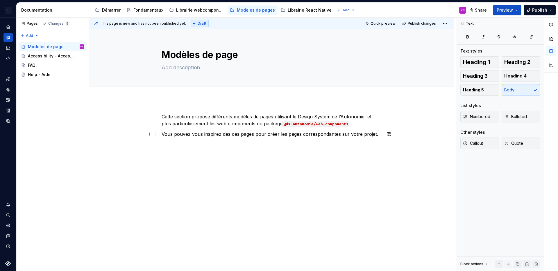
click at [202, 133] on p "Vous pouvez vous inspirez des ces pages pour créer les pages correspondantes su…" at bounding box center [271, 134] width 220 height 7
click at [285, 190] on div "Cette section propose différents modèles de pages utilisant le Design System de…" at bounding box center [271, 162] width 364 height 127
click at [272, 207] on div "Cette section propose différents modèles de pages utilisant le Design System de…" at bounding box center [271, 167] width 364 height 137
click at [193, 12] on div "Librairie webcomponents" at bounding box center [200, 10] width 48 height 6
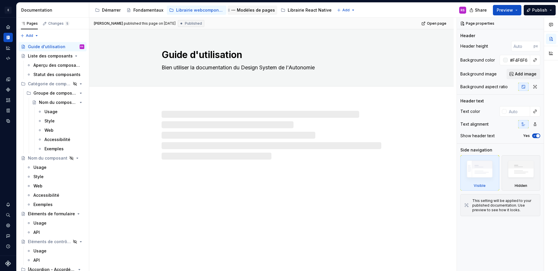
click at [259, 12] on div "Modèles de pages" at bounding box center [256, 10] width 38 height 6
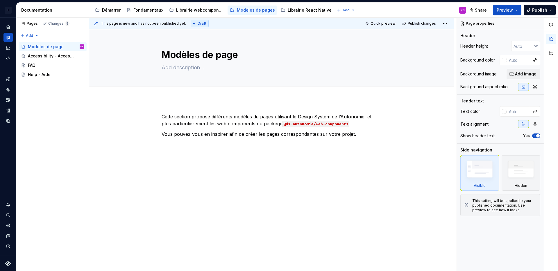
click at [382, 170] on div "Cette section propose différents modèles de pages utilisant le Design System de…" at bounding box center [271, 167] width 364 height 137
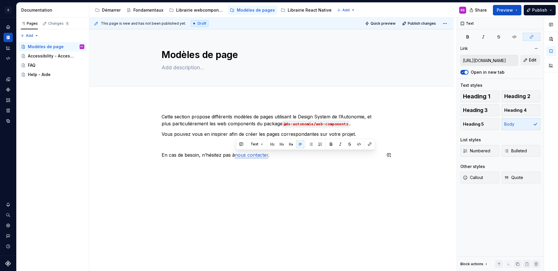
click at [285, 179] on div "Cette section propose différents modèles de pages utilisant le Design System de…" at bounding box center [271, 173] width 364 height 148
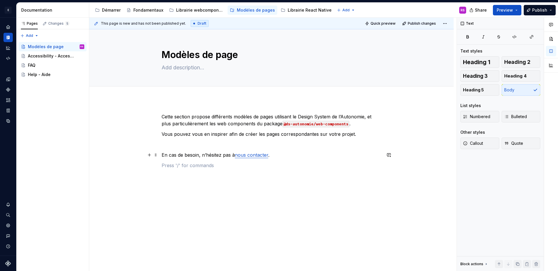
click at [249, 157] on link "nous contacter" at bounding box center [251, 155] width 33 height 6
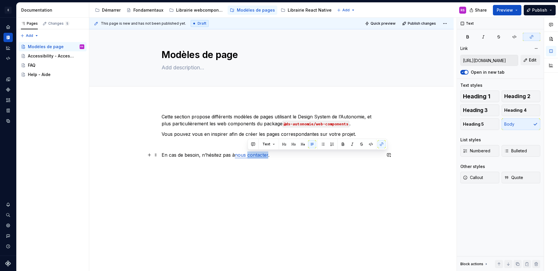
click at [249, 157] on link "nous contacter" at bounding box center [251, 155] width 33 height 6
click at [239, 157] on link "nous contacter" at bounding box center [251, 155] width 33 height 6
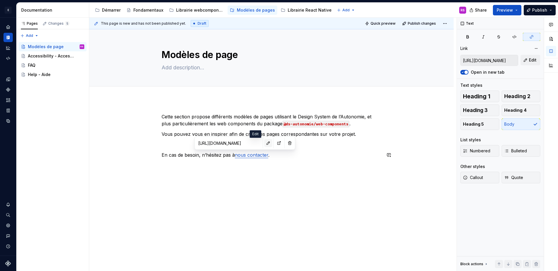
click at [264, 145] on button "button" at bounding box center [268, 143] width 8 height 8
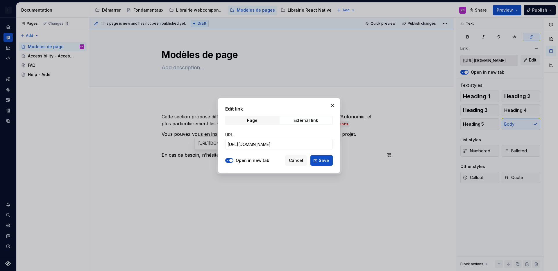
click at [228, 160] on icon "button" at bounding box center [227, 160] width 5 height 3
click at [251, 121] on div "Page" at bounding box center [252, 120] width 10 height 5
click at [248, 142] on span "Select page" at bounding box center [239, 144] width 24 height 6
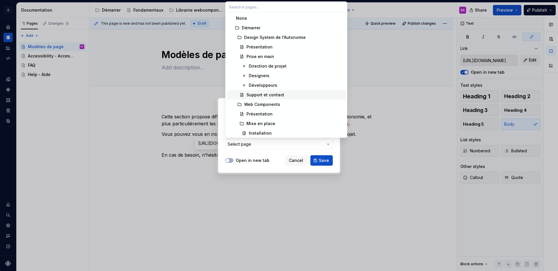
click at [260, 96] on div "Support et contact" at bounding box center [265, 95] width 38 height 6
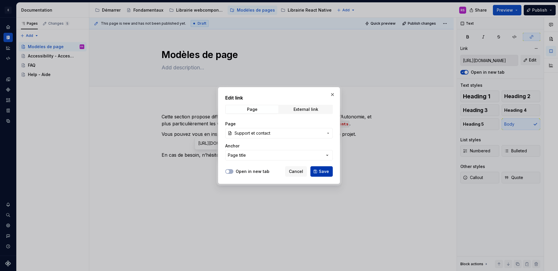
click at [319, 174] on span "Save" at bounding box center [324, 172] width 10 height 6
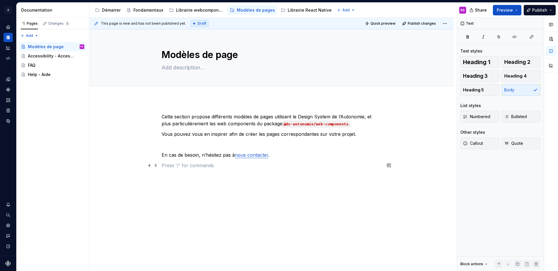
click at [309, 167] on p at bounding box center [271, 165] width 220 height 7
click at [274, 116] on p "Cette section propose différents modèles de pages utilisant le Design System de…" at bounding box center [271, 120] width 220 height 14
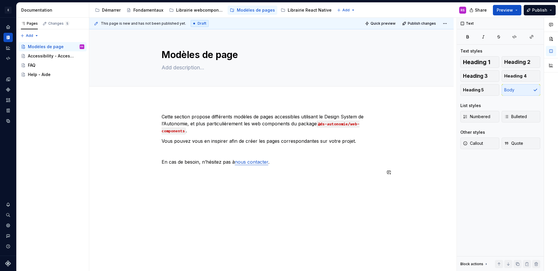
click at [335, 189] on div "Cette section propose différents modèles de pages accessibles utilisant le Desi…" at bounding box center [271, 181] width 364 height 165
click at [50, 44] on div "Modèles de page" at bounding box center [46, 47] width 36 height 6
click at [228, 10] on icon "Page tree" at bounding box center [228, 10] width 1 height 3
click at [7, 57] on icon "Code automation" at bounding box center [8, 58] width 5 height 5
click at [8, 88] on icon "Components" at bounding box center [8, 90] width 4 height 4
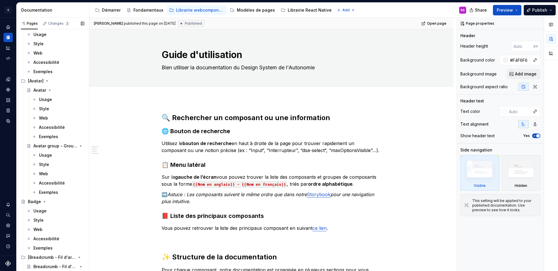
scroll to position [434, 0]
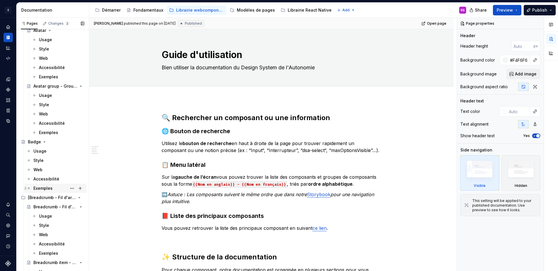
click at [39, 190] on div "Exemples" at bounding box center [42, 189] width 19 height 6
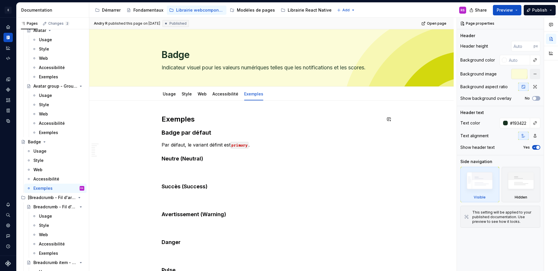
click at [183, 117] on h2 "Exemples" at bounding box center [271, 119] width 220 height 9
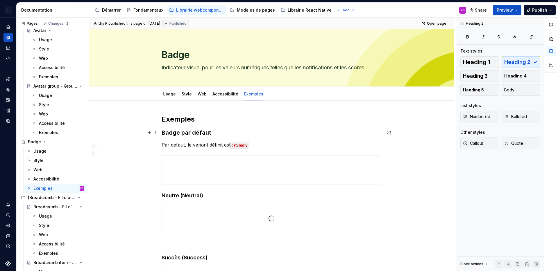
click at [183, 133] on strong "Badge par défaut" at bounding box center [186, 132] width 50 height 7
type textarea "*"
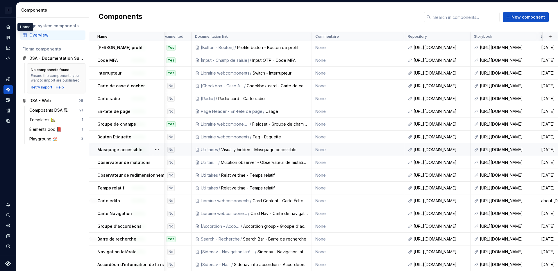
scroll to position [987, 0]
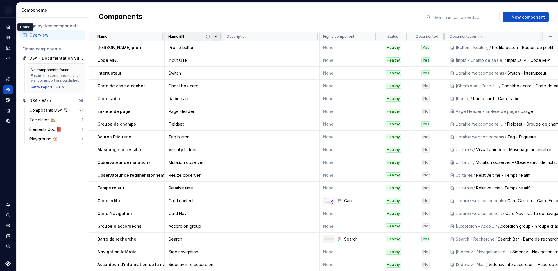
click at [212, 35] on html "E Design System de l'Autonomie RS Design system data Components Design system c…" at bounding box center [279, 135] width 558 height 271
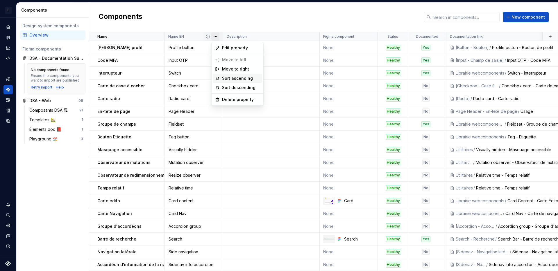
click at [228, 80] on div "Sort ascending" at bounding box center [241, 79] width 38 height 6
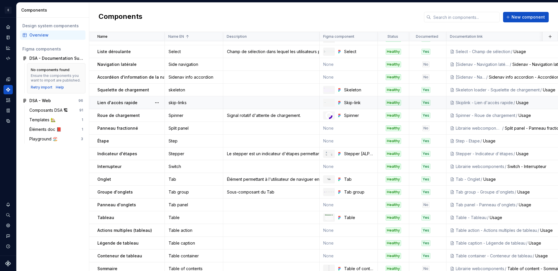
scroll to position [868, 0]
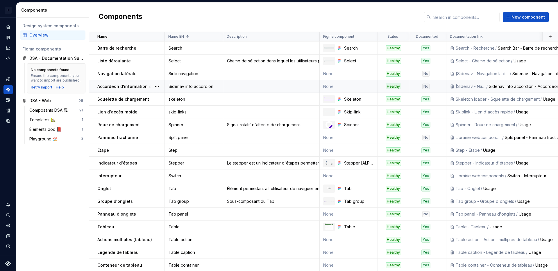
click at [195, 85] on div "Sidenav info accordion" at bounding box center [193, 87] width 57 height 6
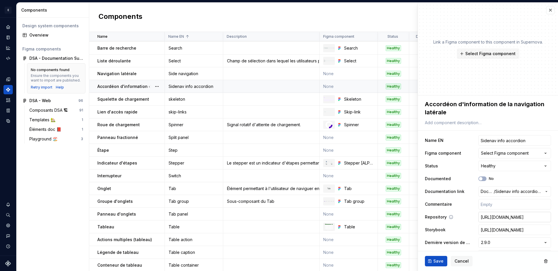
type textarea "*"
click at [500, 244] on html "E Design System de l'Autonomie RS Design system data Components Design system c…" at bounding box center [279, 135] width 558 height 271
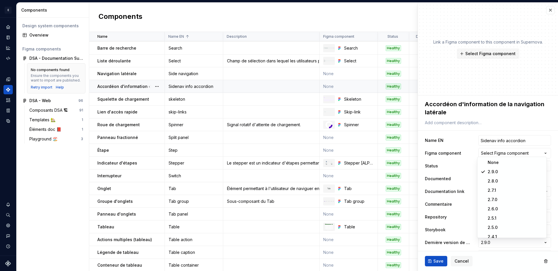
click at [388, 130] on html "E Design System de l'Autonomie RS Design system data Components Design system c…" at bounding box center [279, 135] width 558 height 271
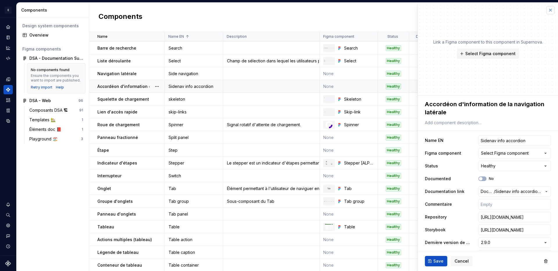
click at [546, 12] on button "button" at bounding box center [550, 10] width 8 height 8
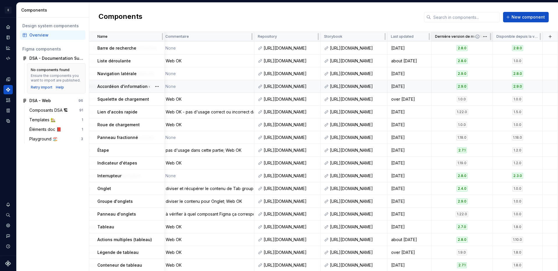
scroll to position [868, 408]
click at [481, 38] on html "E Design System de l'Autonomie RS Design system data Components Design system c…" at bounding box center [279, 135] width 558 height 271
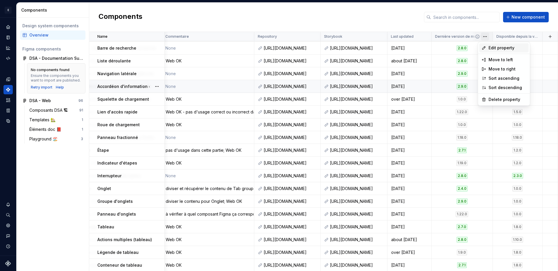
click at [488, 46] on span "Edit property" at bounding box center [507, 48] width 38 height 6
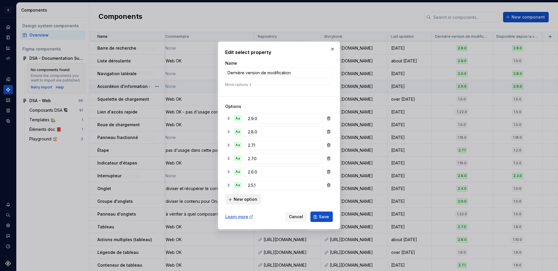
click at [246, 200] on span "New option" at bounding box center [245, 200] width 24 height 6
click at [276, 188] on input "Option #42" at bounding box center [284, 189] width 78 height 10
click at [267, 118] on input "Option #42" at bounding box center [284, 118] width 78 height 10
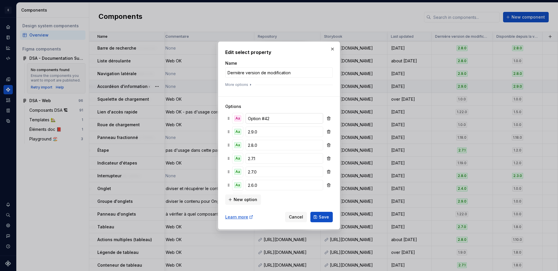
click at [249, 117] on input "Option #42" at bounding box center [284, 118] width 78 height 10
type input "2.9.1"
click at [240, 119] on div "Aa" at bounding box center [237, 119] width 7 height 6
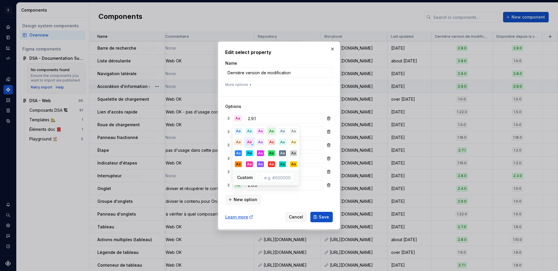
click at [269, 132] on div "Aa" at bounding box center [271, 131] width 7 height 6
click at [294, 106] on h3 "Options" at bounding box center [278, 107] width 107 height 6
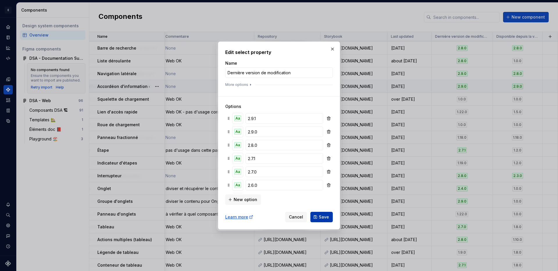
click at [326, 217] on span "Save" at bounding box center [324, 217] width 10 height 6
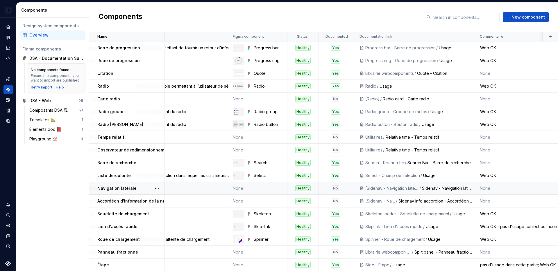
scroll to position [754, 0]
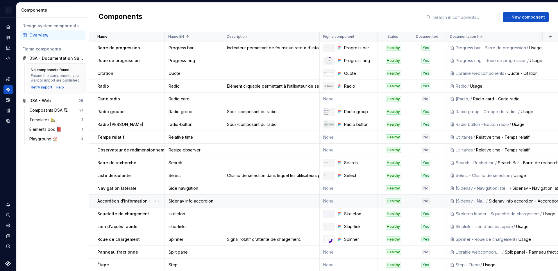
click at [201, 201] on div "Sidenav info accordion" at bounding box center [193, 201] width 57 height 6
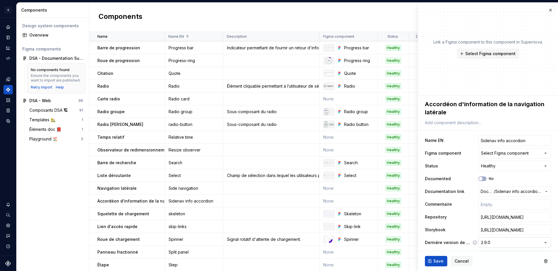
type textarea "*"
click at [493, 241] on html "E Design System de l'Autonomie RS Design system data Components Design system c…" at bounding box center [279, 135] width 558 height 271
select select "**********"
click at [439, 260] on span "Save" at bounding box center [438, 261] width 10 height 6
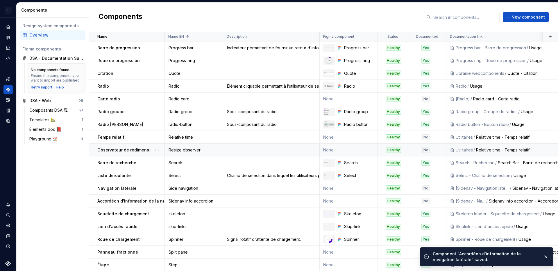
scroll to position [376, 0]
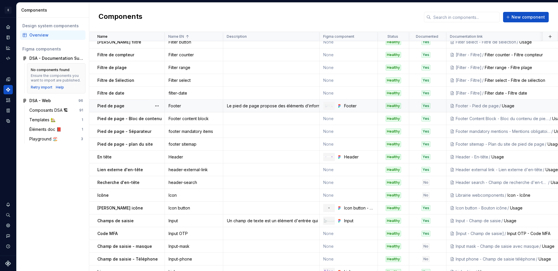
click at [199, 106] on div "Footer" at bounding box center [193, 106] width 57 height 6
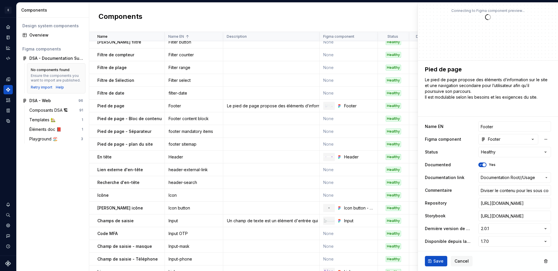
type textarea "*"
click at [504, 227] on html "E Design System de l'Autonomie RS Design system data Components Design system c…" at bounding box center [279, 135] width 558 height 271
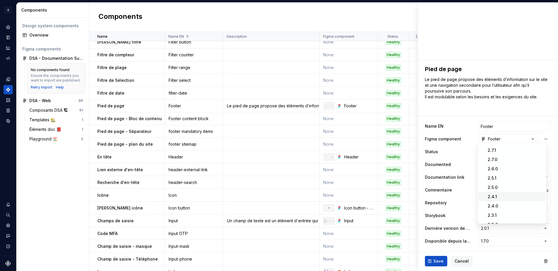
scroll to position [0, 0]
select select "**********"
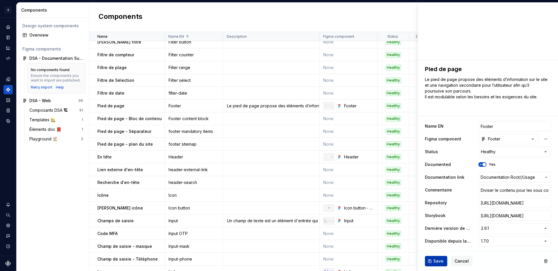
click at [437, 263] on span "Save" at bounding box center [438, 261] width 10 height 6
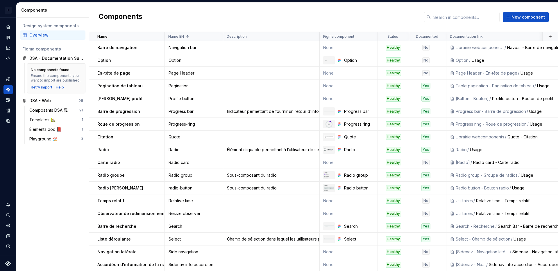
scroll to position [828, 0]
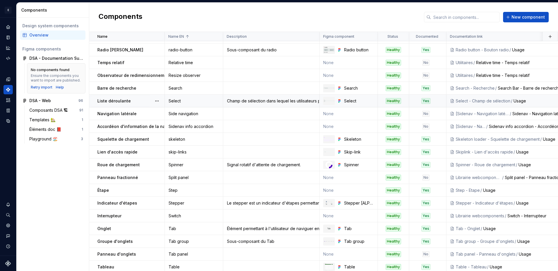
click at [188, 101] on div "Select" at bounding box center [193, 101] width 57 height 6
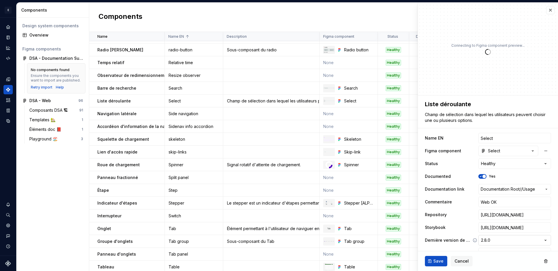
click at [486, 240] on html "E Design System de l'Autonomie RS Design system data Components Design system c…" at bounding box center [279, 135] width 558 height 271
type textarea "*"
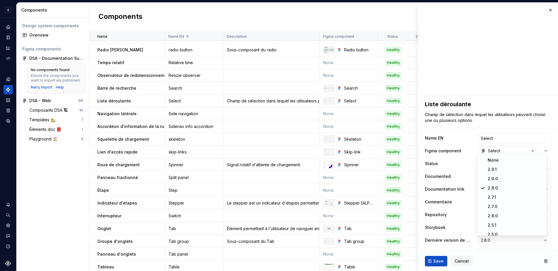
select select "**********"
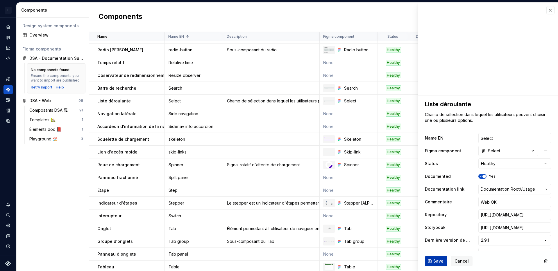
click at [439, 258] on span "Save" at bounding box center [438, 261] width 10 height 6
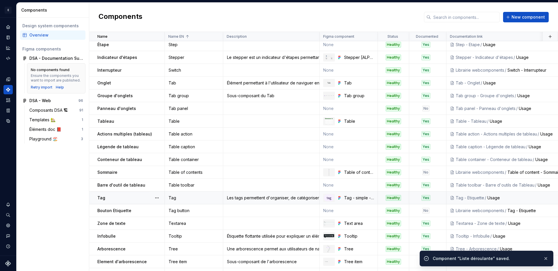
scroll to position [987, 0]
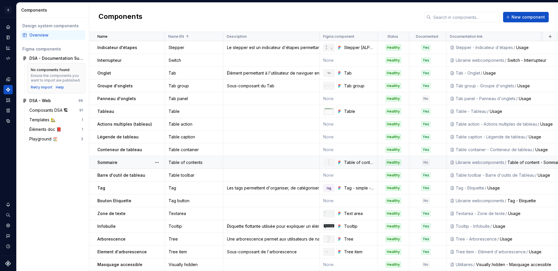
click at [189, 162] on td "Table of contents" at bounding box center [194, 162] width 58 height 13
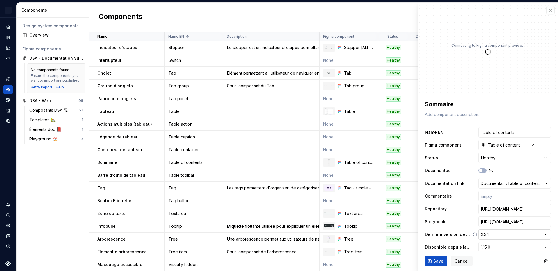
click at [496, 236] on html "E Design System de l'Autonomie RS Design system data Components Design system c…" at bounding box center [279, 135] width 558 height 271
type textarea "*"
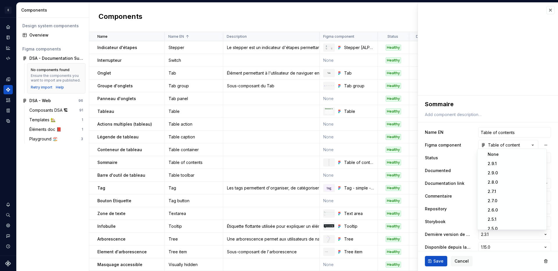
select select "**********"
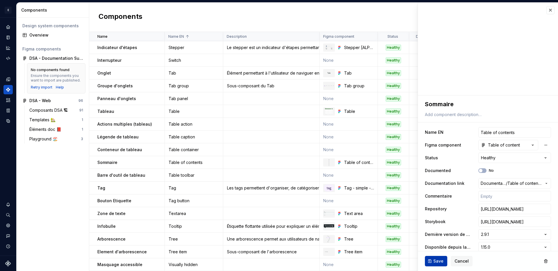
click at [433, 260] on span "Save" at bounding box center [438, 261] width 10 height 6
type textarea "*"
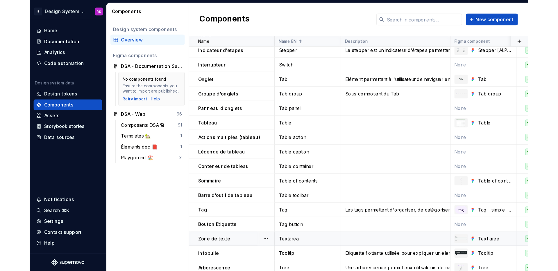
scroll to position [987, 0]
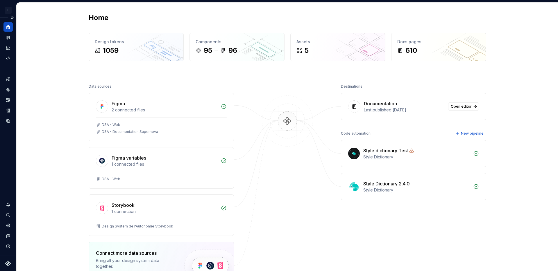
click at [9, 28] on icon "Home" at bounding box center [8, 27] width 4 height 4
click at [12, 39] on div "Documentation" at bounding box center [7, 37] width 9 height 9
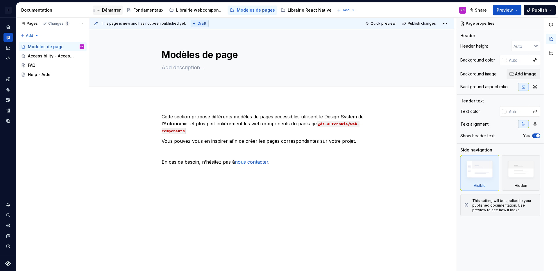
click at [116, 11] on div "Démarrer" at bounding box center [111, 10] width 19 height 6
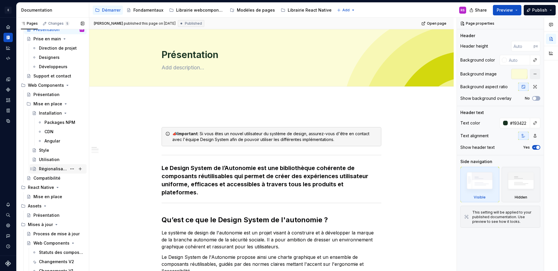
scroll to position [48, 0]
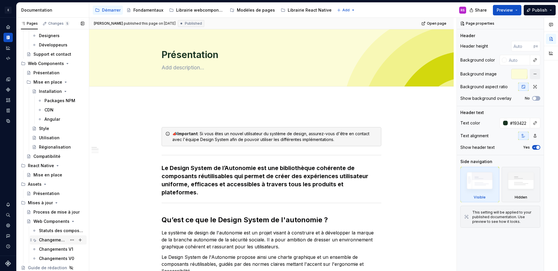
click at [53, 242] on div "Changements V2" at bounding box center [53, 240] width 28 height 6
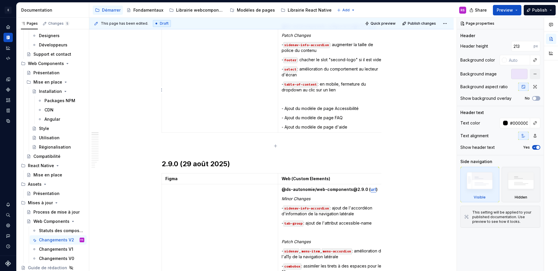
scroll to position [65, 0]
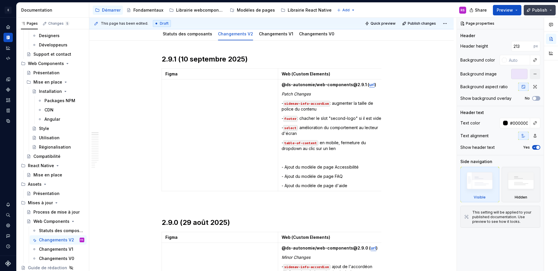
click at [533, 8] on span "Publish" at bounding box center [539, 10] width 15 height 6
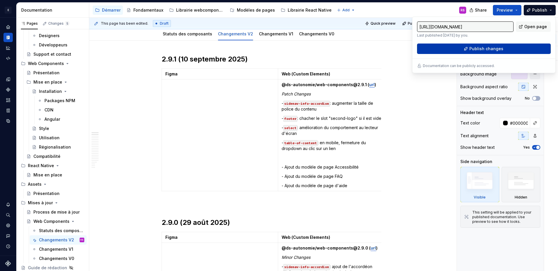
click at [497, 47] on span "Publish changes" at bounding box center [486, 49] width 34 height 6
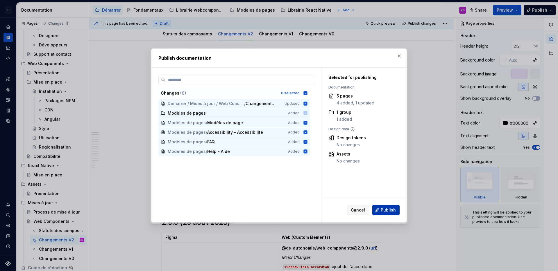
click at [380, 211] on button "Publish" at bounding box center [385, 210] width 27 height 10
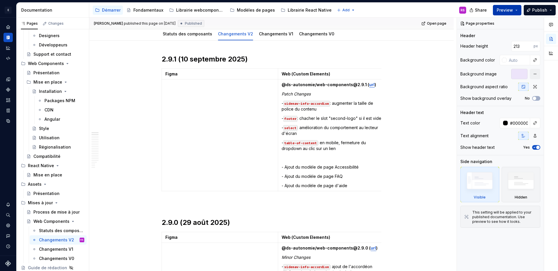
type textarea "*"
